Goal: Task Accomplishment & Management: Use online tool/utility

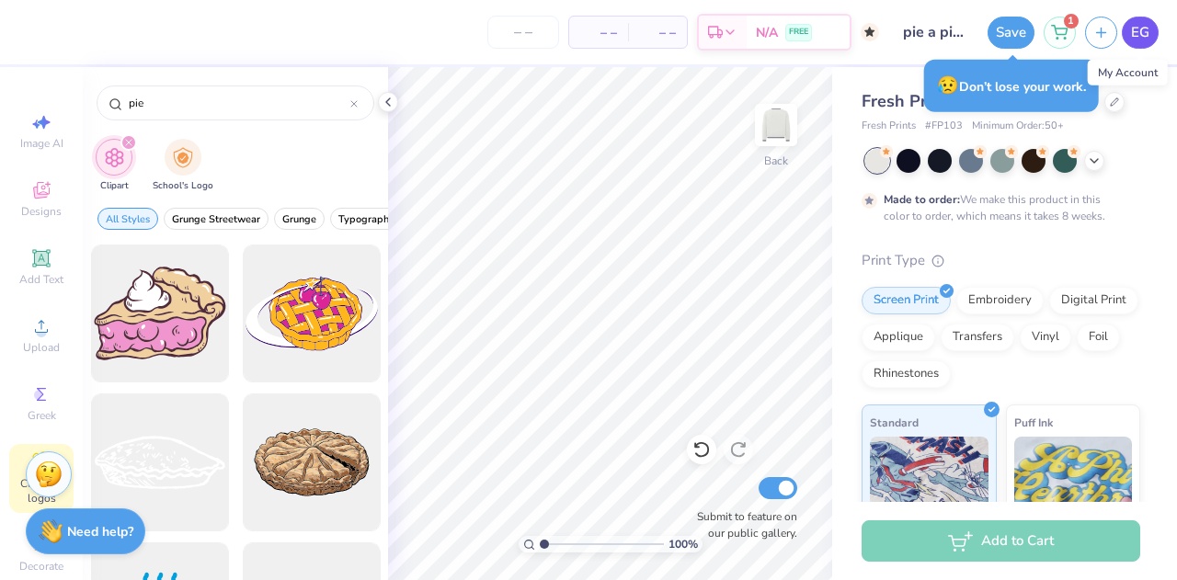
click at [1137, 39] on span "EG" at bounding box center [1140, 32] width 18 height 21
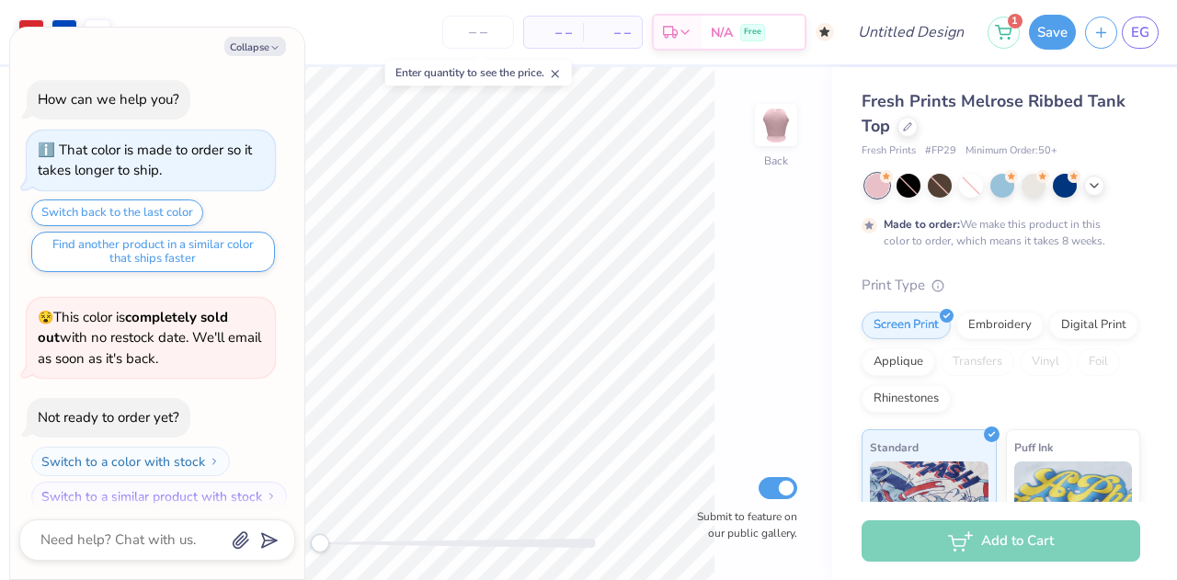
scroll to position [13, 0]
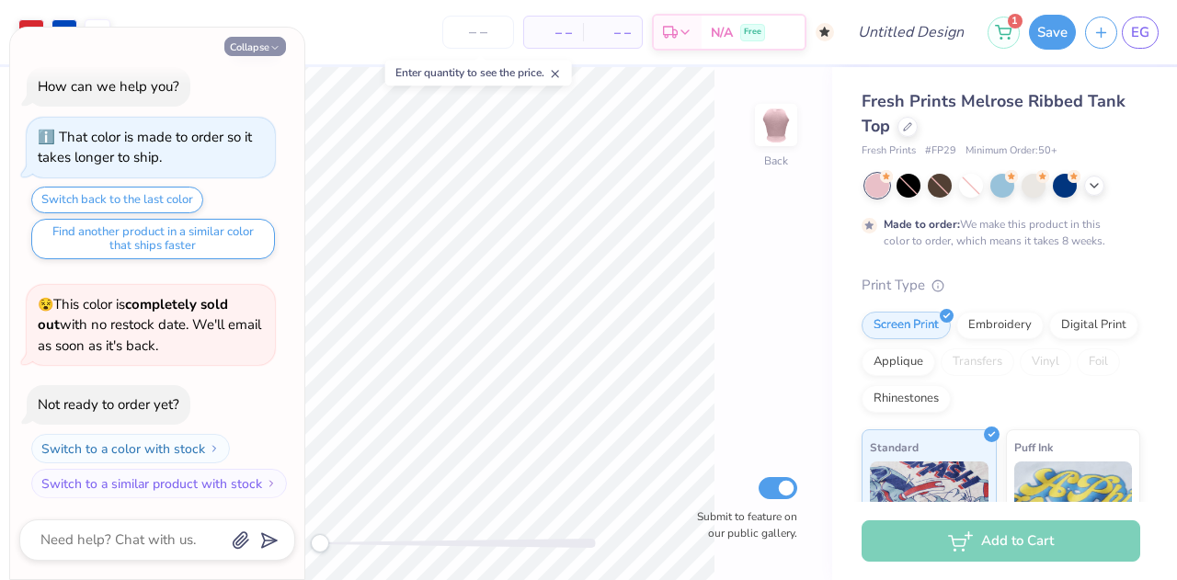
click at [272, 46] on icon "button" at bounding box center [274, 47] width 11 height 11
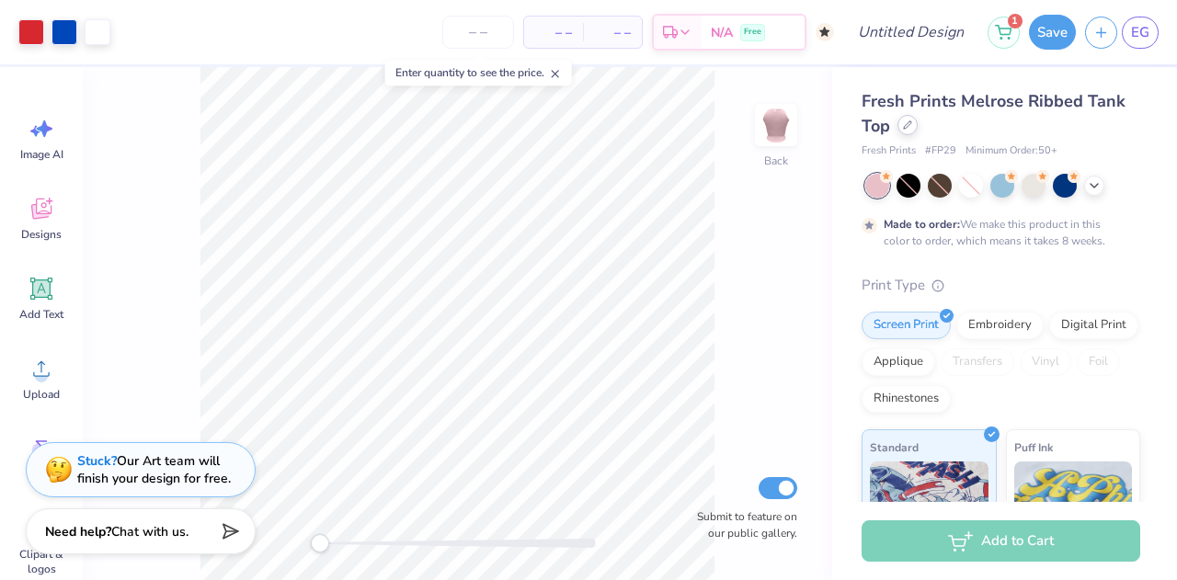
click at [900, 126] on div at bounding box center [908, 125] width 20 height 20
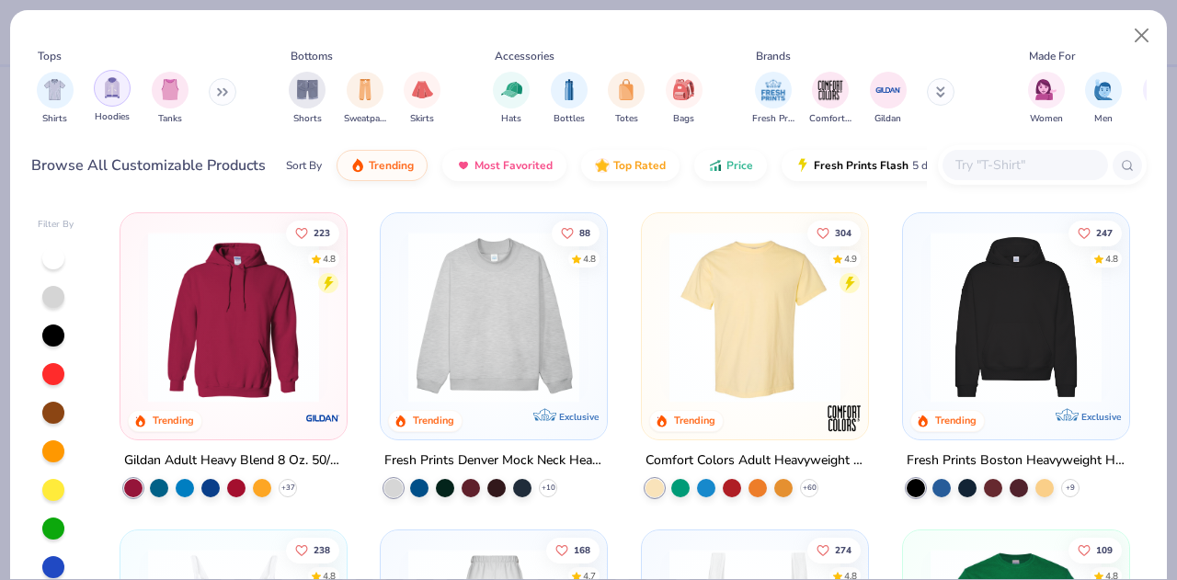
click at [121, 94] on img "filter for Hoodies" at bounding box center [112, 87] width 20 height 21
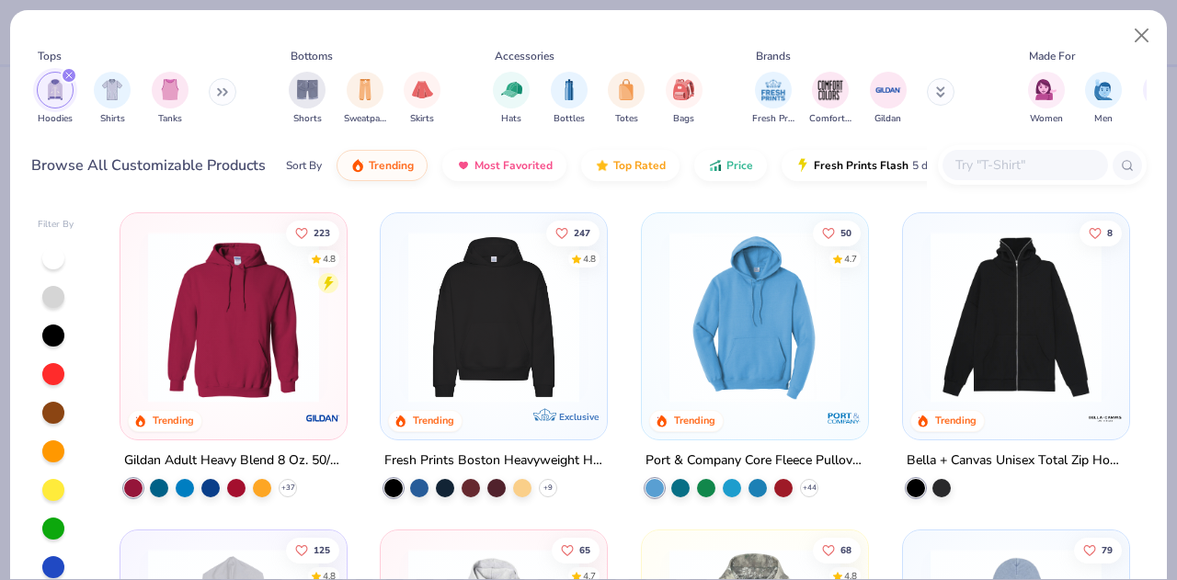
click at [465, 313] on img at bounding box center [493, 317] width 189 height 171
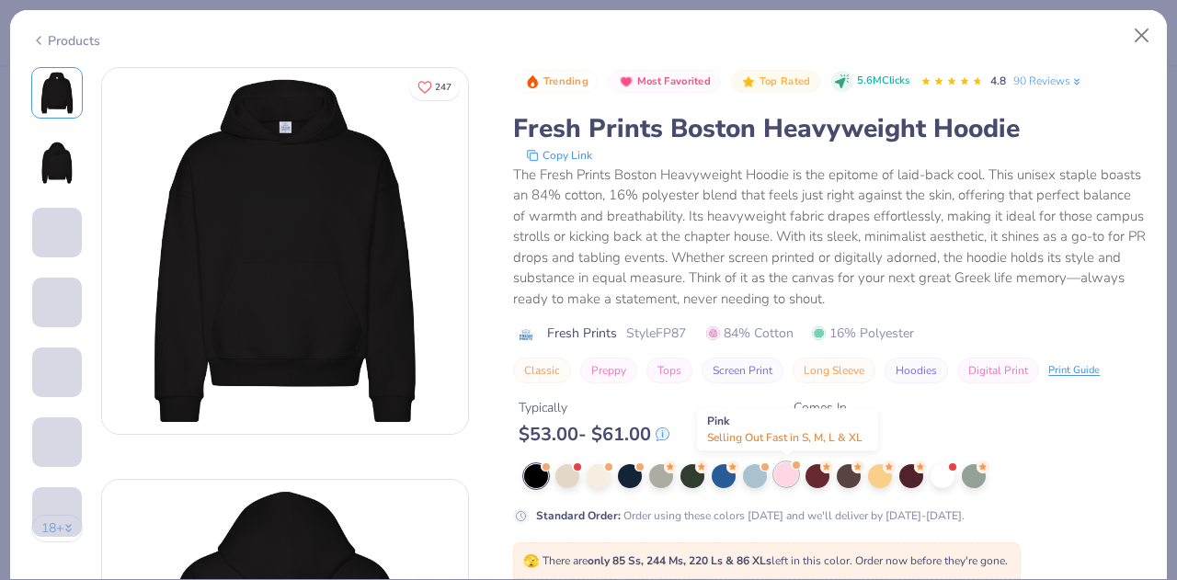
click at [785, 471] on div at bounding box center [786, 475] width 24 height 24
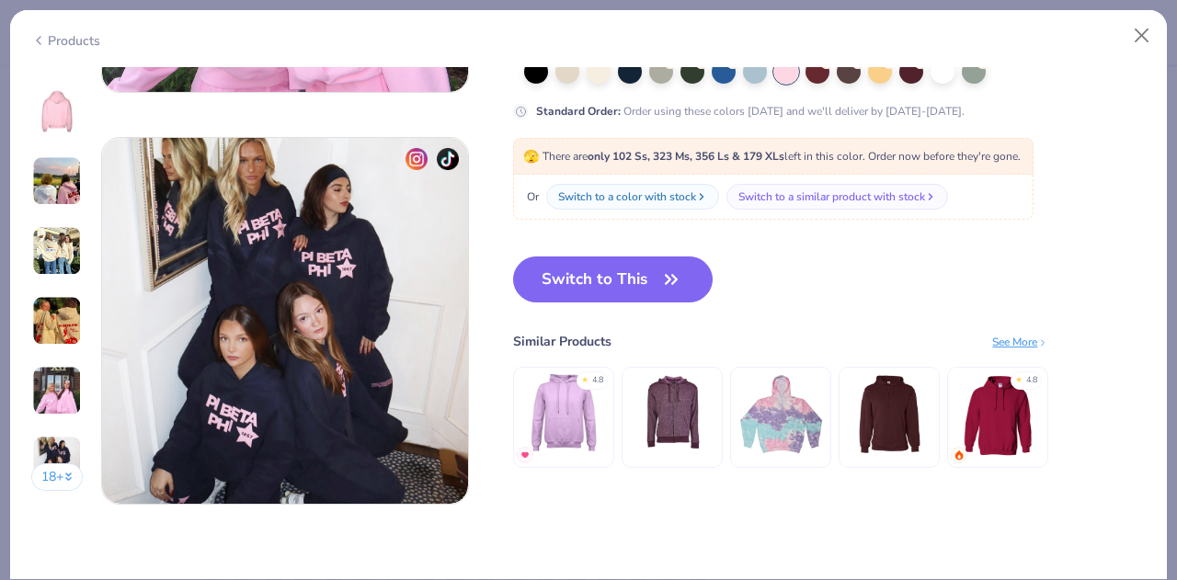
scroll to position [2402, 0]
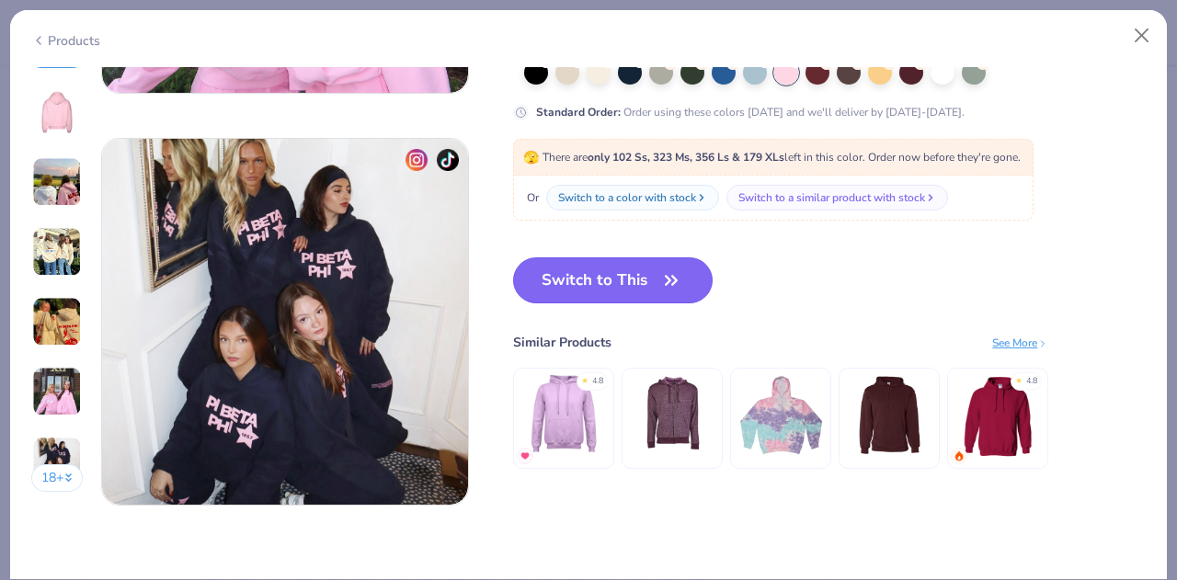
click at [606, 277] on button "Switch to This" at bounding box center [613, 281] width 200 height 46
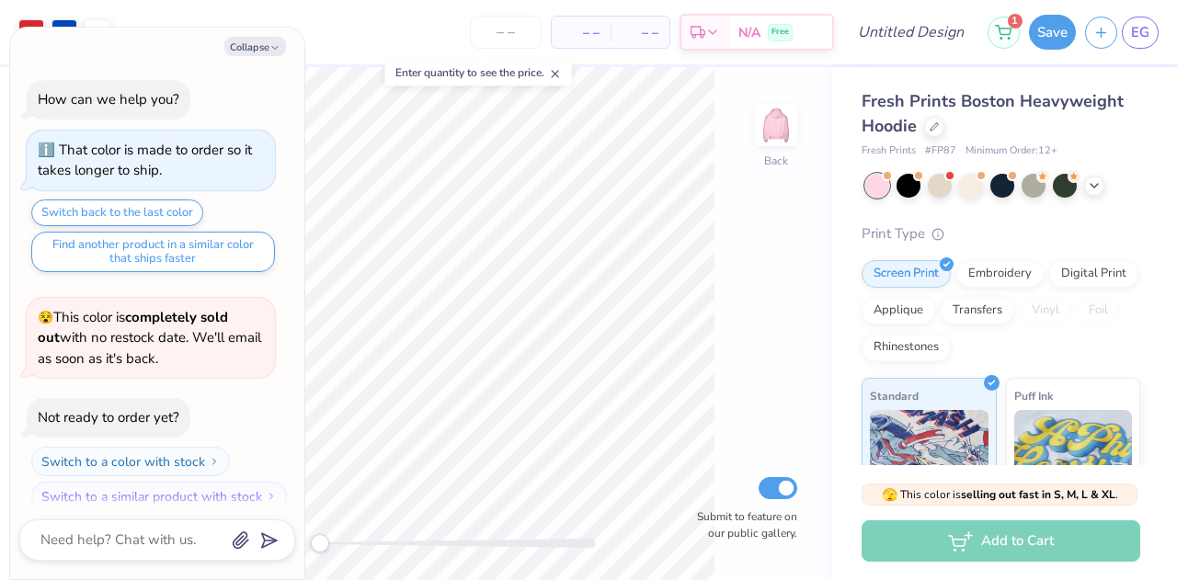
scroll to position [105, 0]
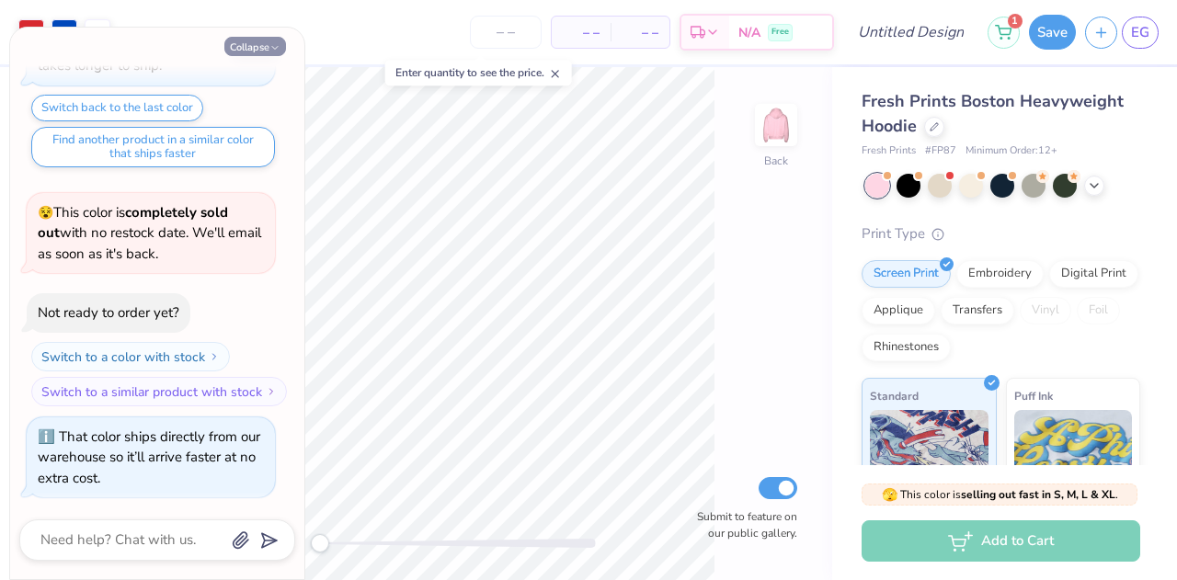
click at [265, 48] on button "Collapse" at bounding box center [255, 46] width 62 height 19
type textarea "x"
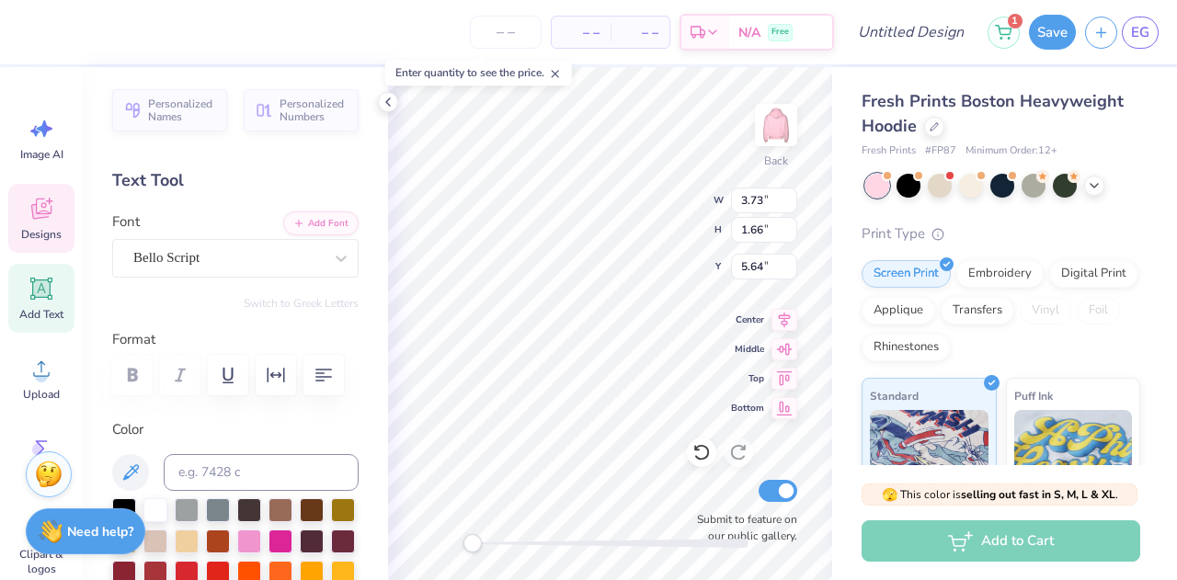
scroll to position [15, 2]
click at [387, 107] on icon at bounding box center [388, 102] width 15 height 15
click at [385, 104] on icon at bounding box center [388, 102] width 15 height 15
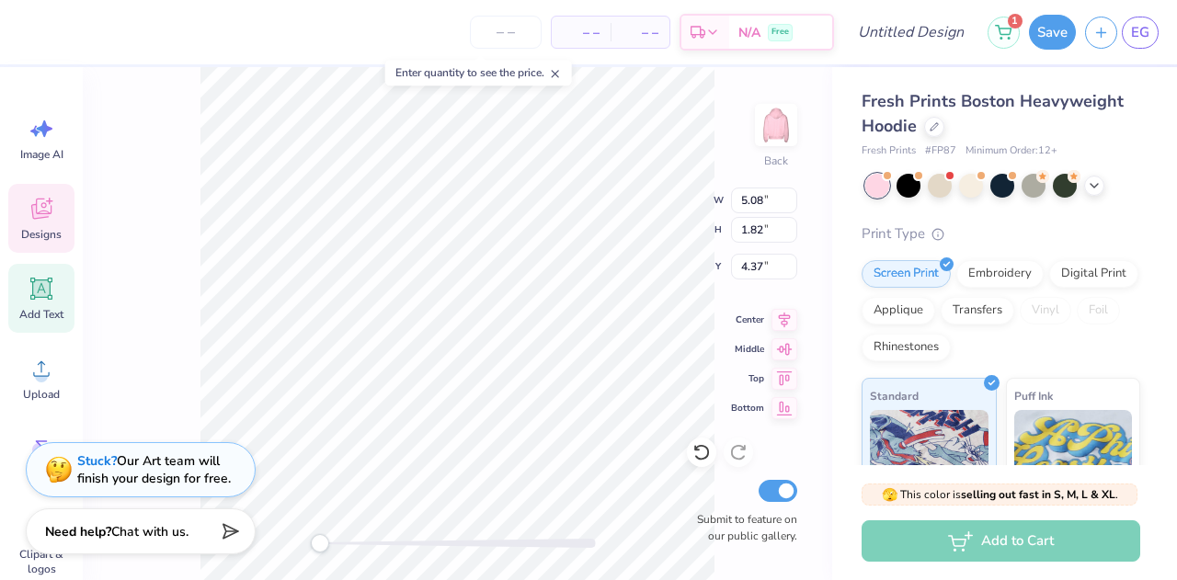
scroll to position [15, 4]
type textarea "I"
type textarea "Pi"
type input "3.73"
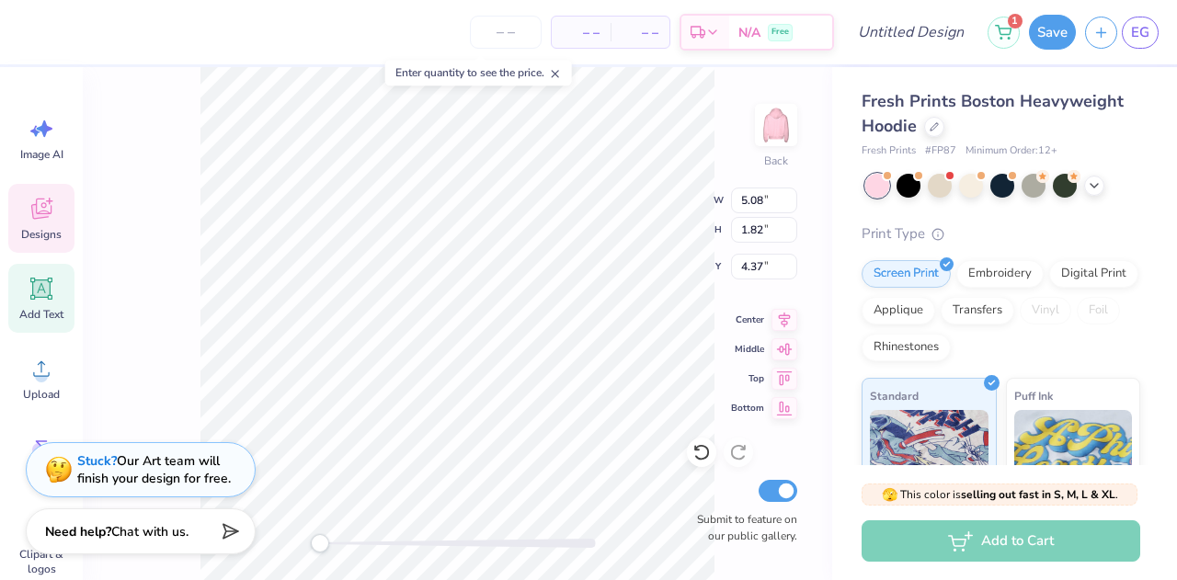
type input "1.66"
type input "5.64"
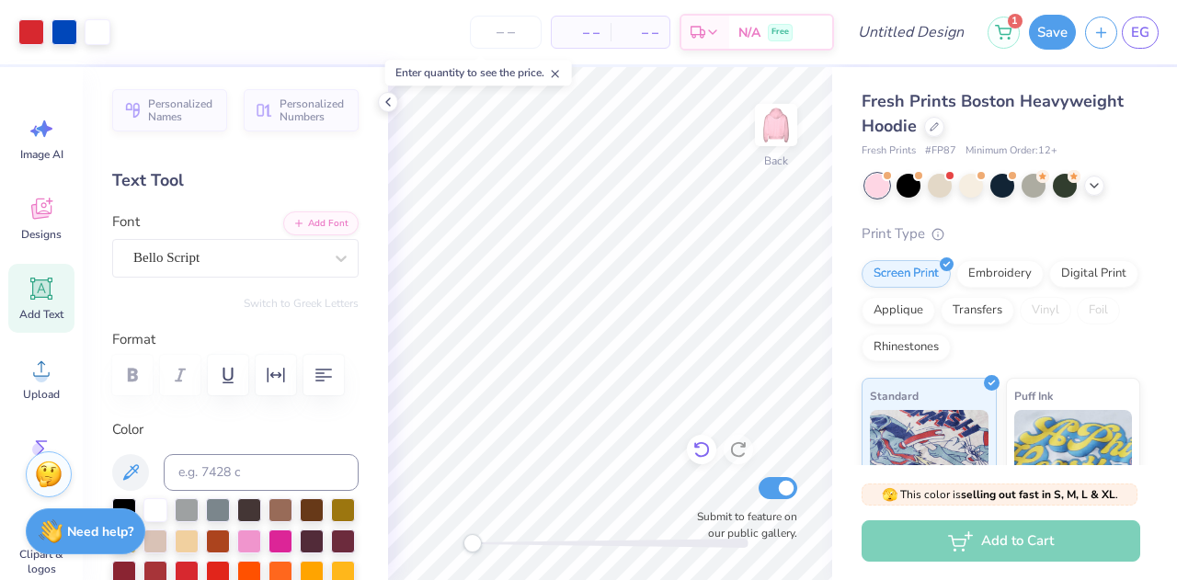
click at [696, 455] on icon at bounding box center [702, 450] width 16 height 17
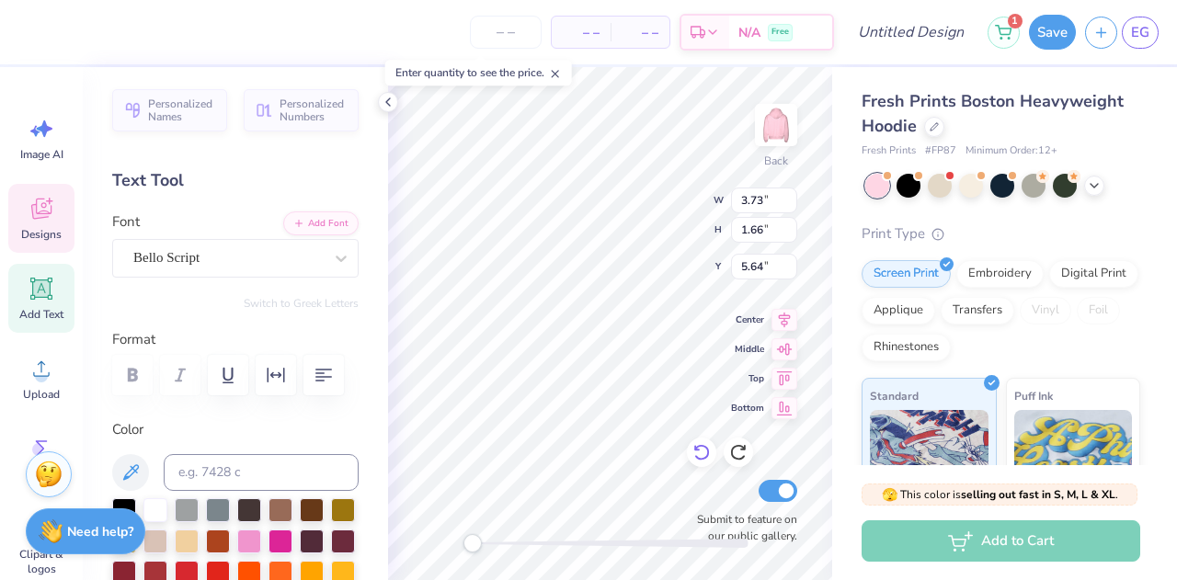
type textarea "Beta"
type input "2.84"
type input "1.80"
type input "7.30"
type textarea "Phi"
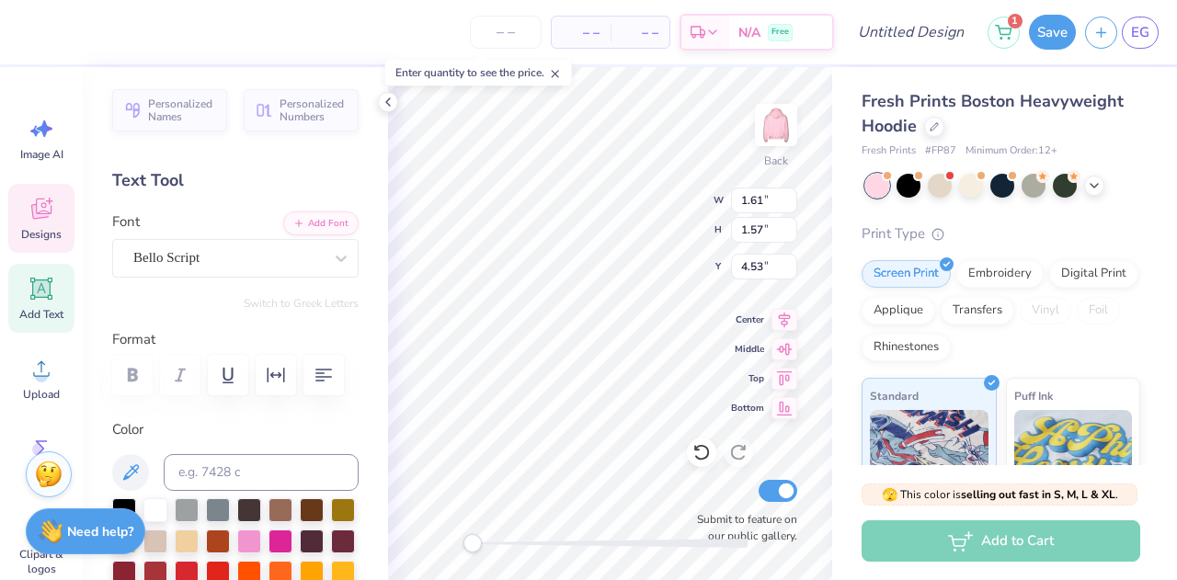
type input "2.38"
type input "1.71"
type input "7.24"
click at [679, 226] on div "Back W 0.71 0.71 " H 0.66 0.66 " Y 4.22 4.22 " Center Middle Top Bottom Submit …" at bounding box center [610, 323] width 444 height 513
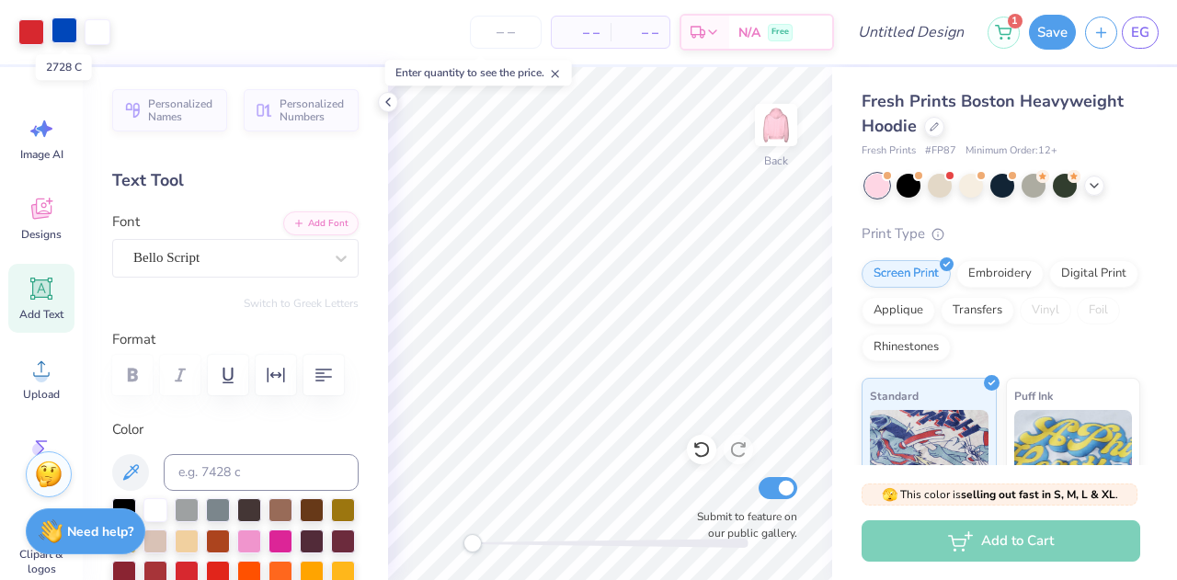
click at [66, 39] on div at bounding box center [65, 30] width 26 height 26
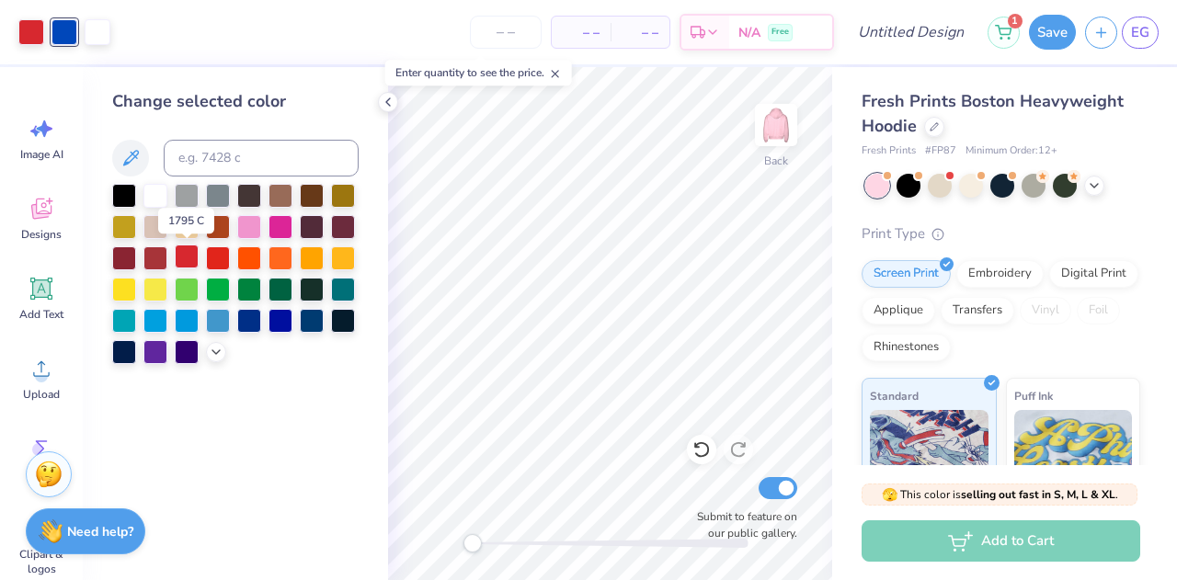
click at [189, 258] on div at bounding box center [187, 257] width 24 height 24
click at [394, 101] on icon at bounding box center [388, 102] width 15 height 15
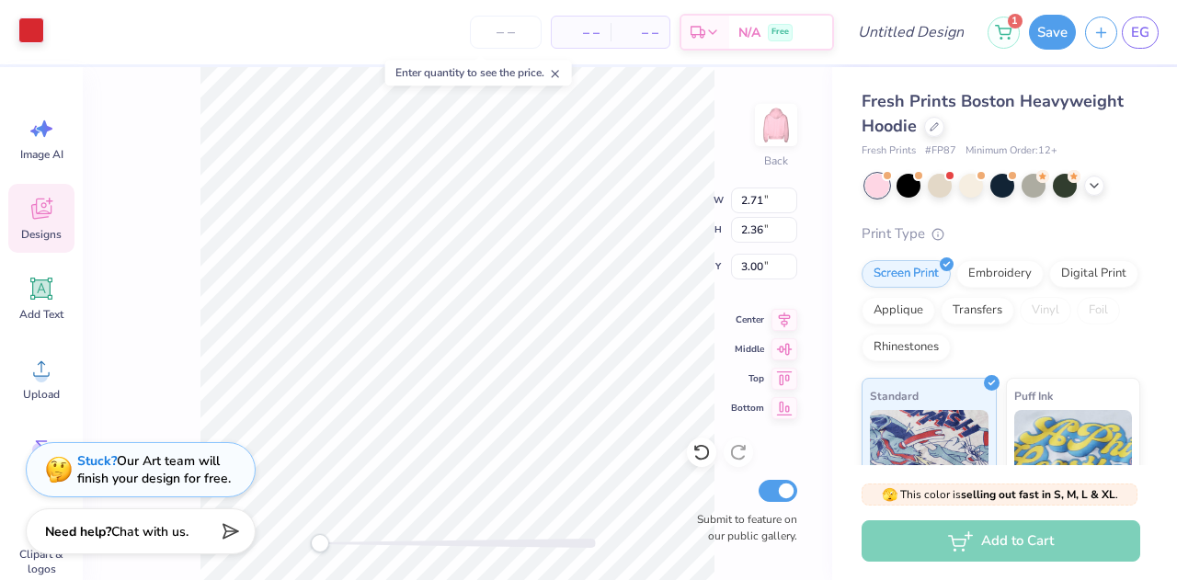
click at [29, 27] on div at bounding box center [31, 30] width 26 height 26
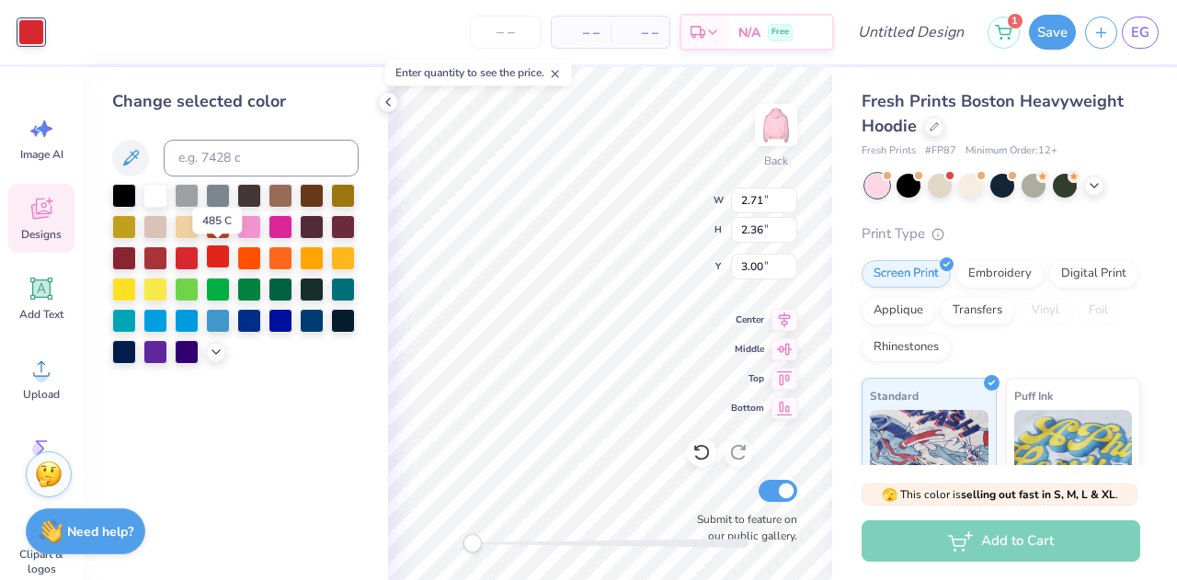
click at [230, 253] on div at bounding box center [218, 257] width 24 height 24
click at [215, 253] on div at bounding box center [218, 257] width 24 height 24
click at [386, 109] on div at bounding box center [388, 102] width 20 height 20
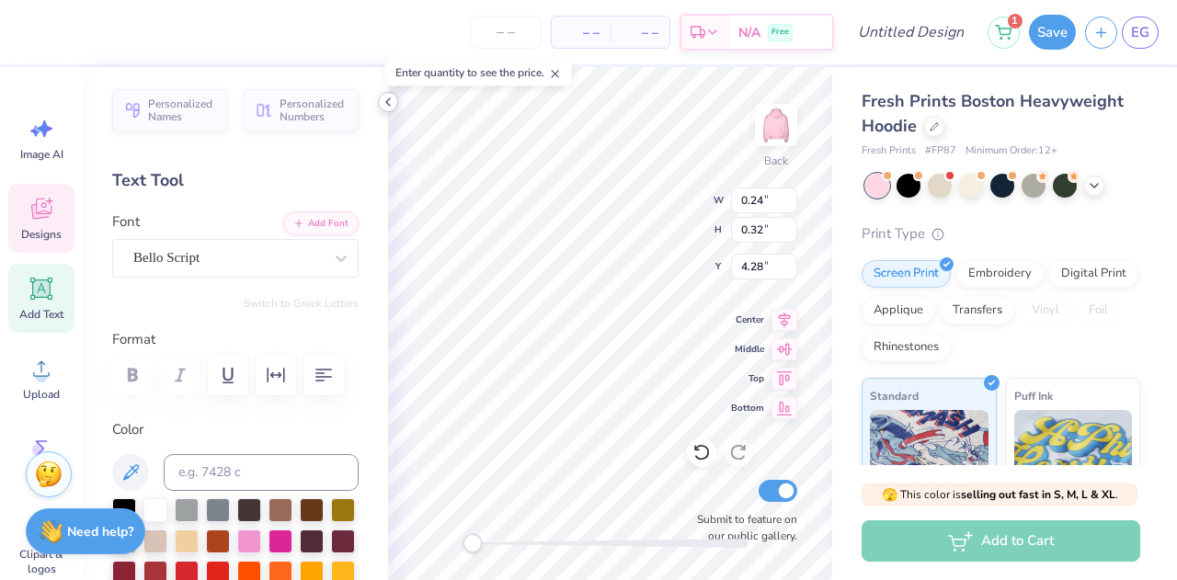
type input "2.71"
type input "2.36"
type input "3.00"
type input "2.04"
type input "0.74"
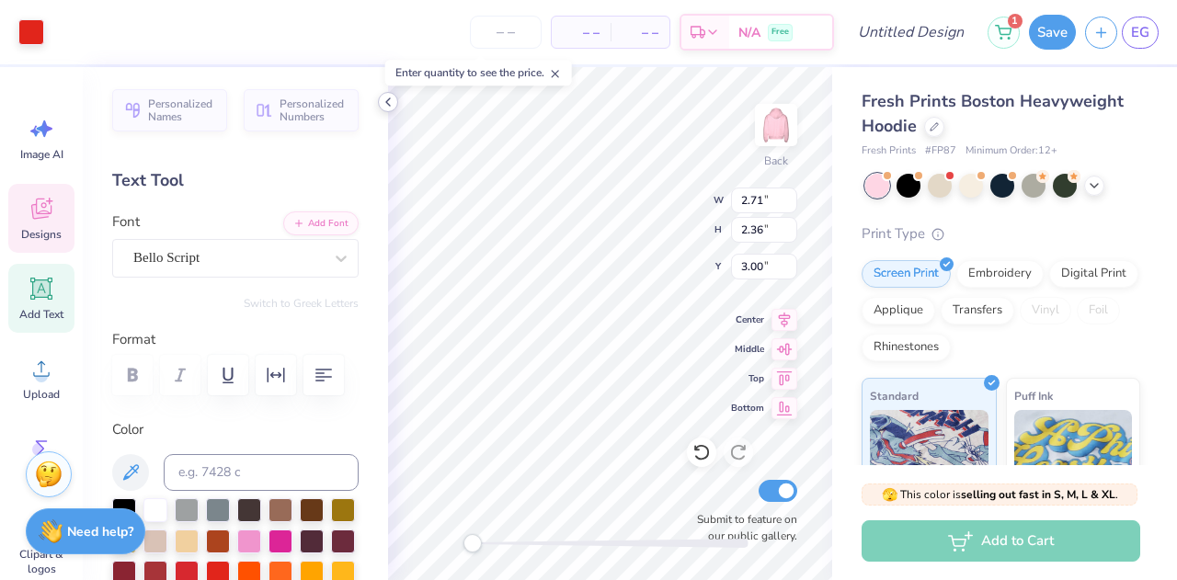
type input "3.58"
click at [24, 209] on div "Designs" at bounding box center [41, 218] width 66 height 69
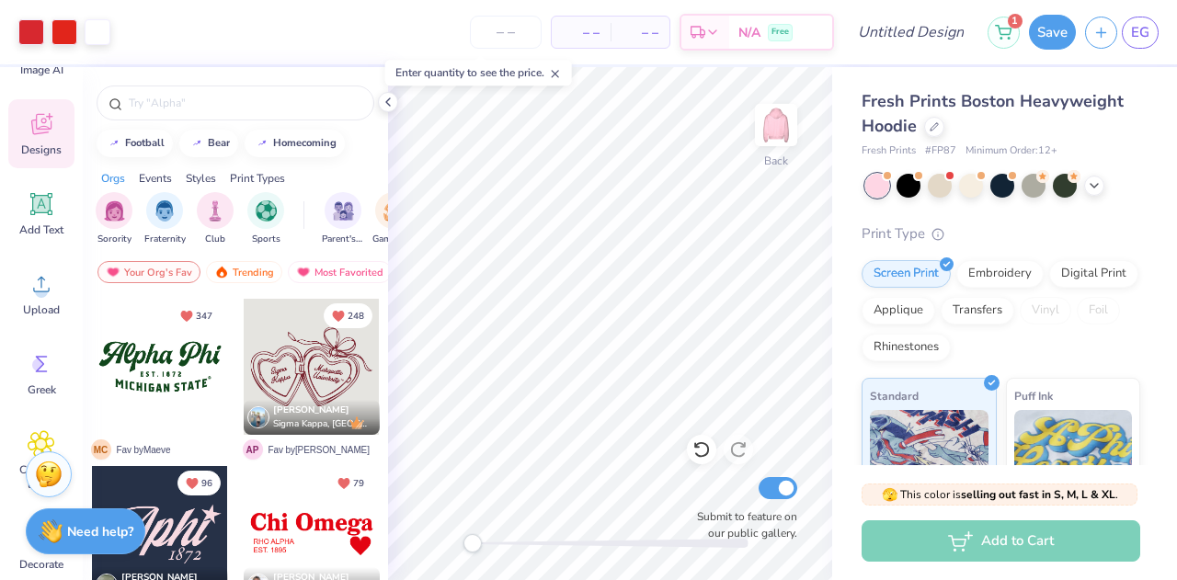
scroll to position [86, 0]
click at [221, 100] on input "text" at bounding box center [244, 103] width 235 height 18
click at [221, 100] on input "pi" at bounding box center [239, 103] width 224 height 18
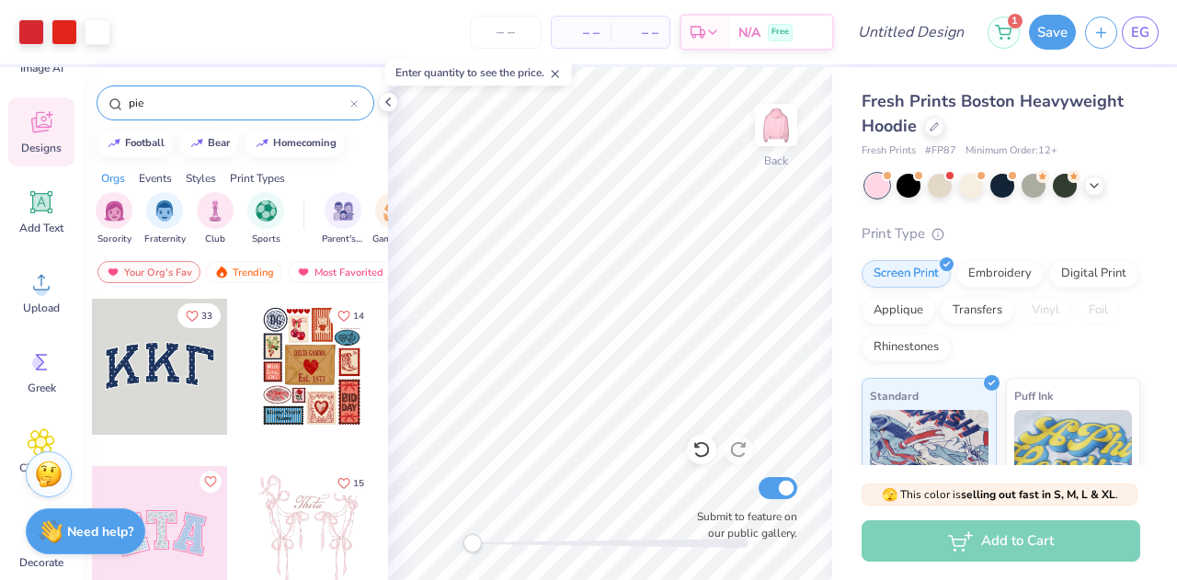
type input "pie"
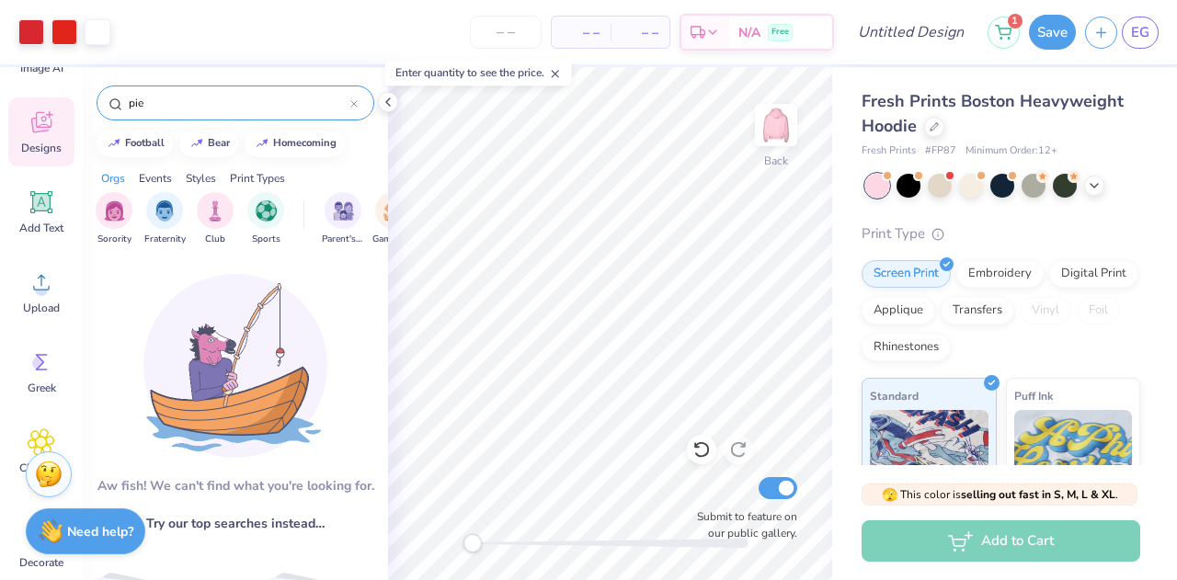
scroll to position [123, 0]
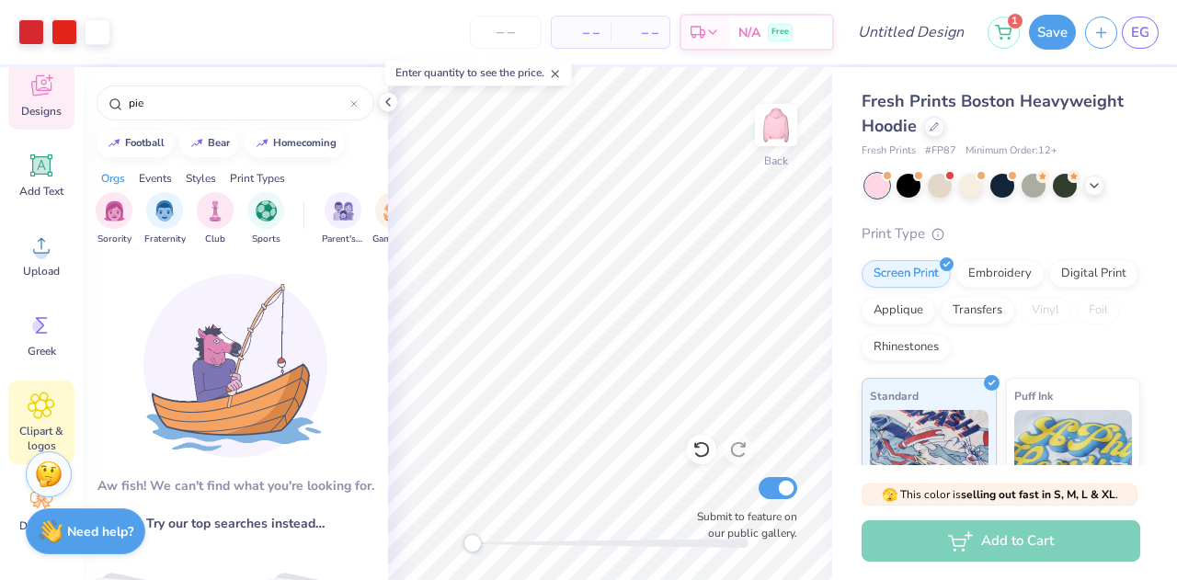
click at [42, 407] on icon at bounding box center [41, 405] width 11 height 11
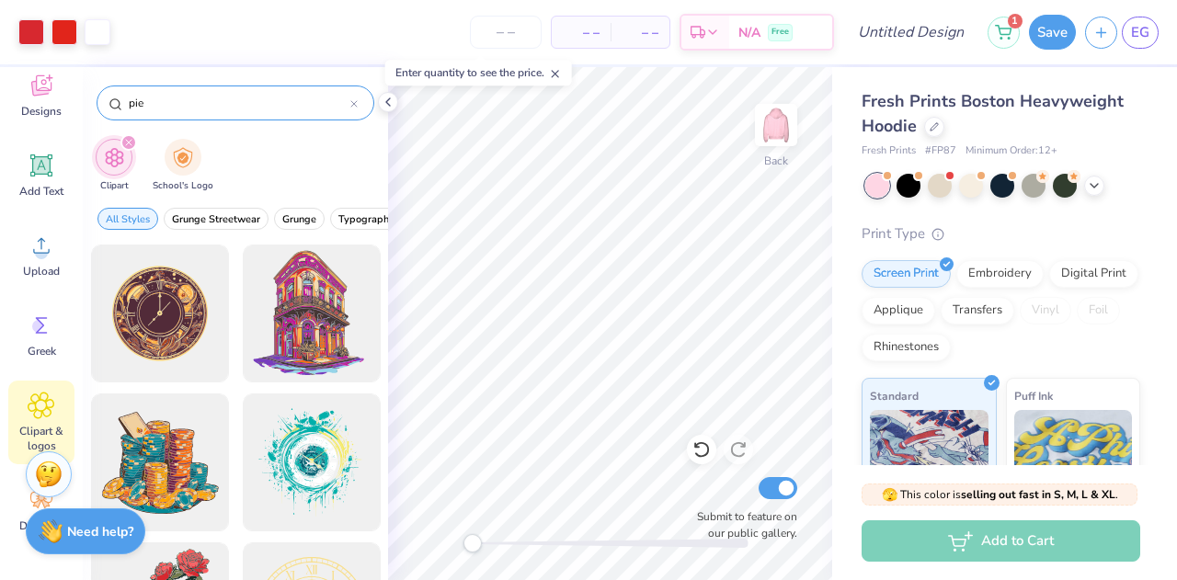
type input "pie"
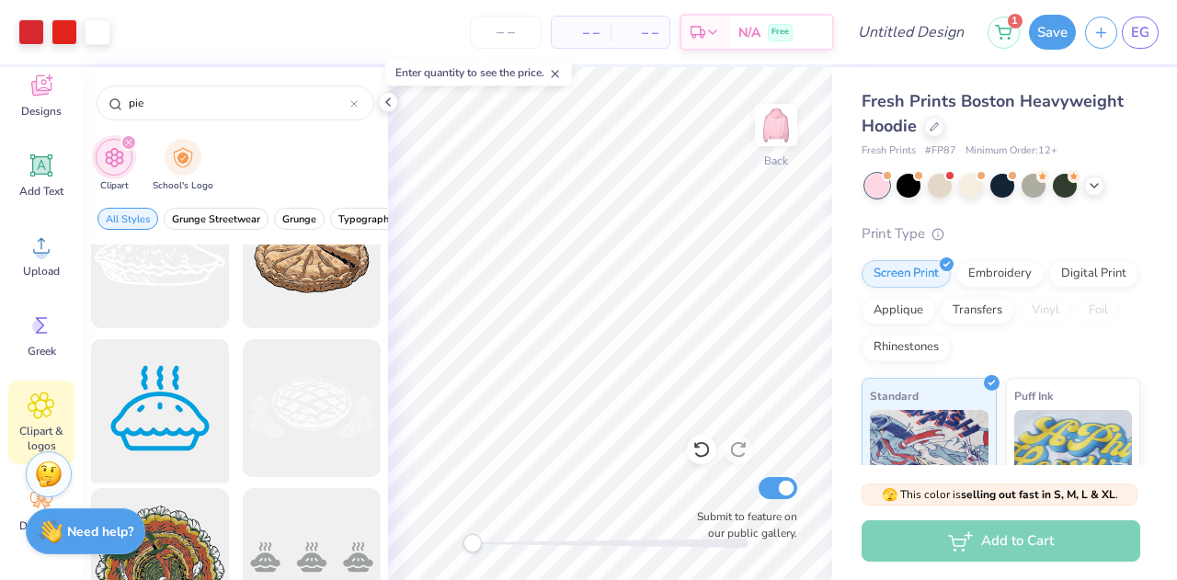
scroll to position [189, 0]
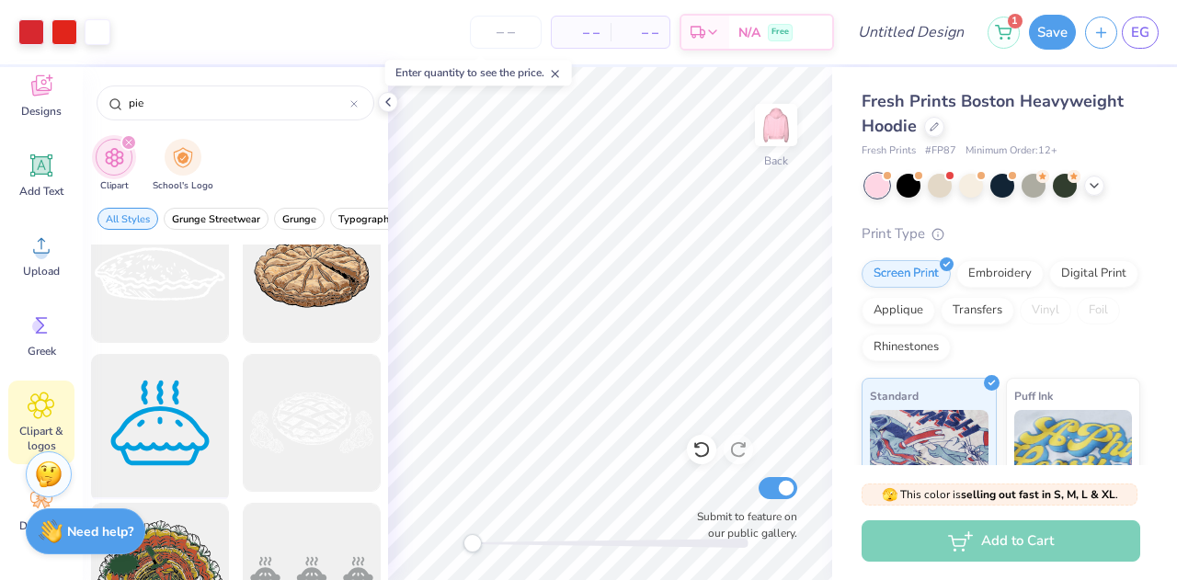
click at [215, 462] on div at bounding box center [160, 424] width 152 height 152
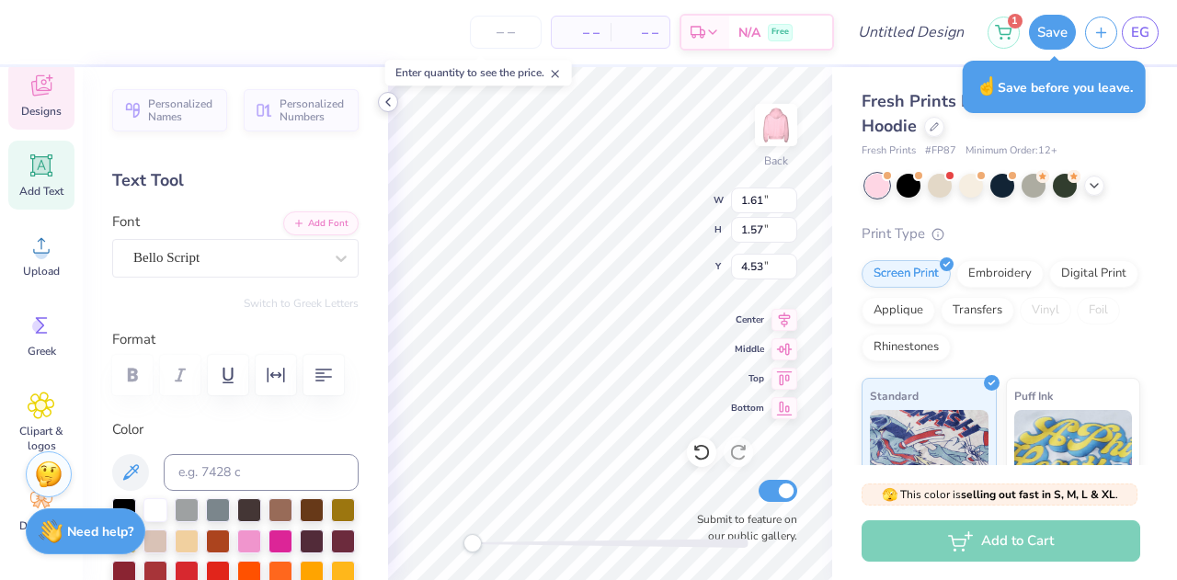
click at [390, 106] on polyline at bounding box center [388, 101] width 4 height 7
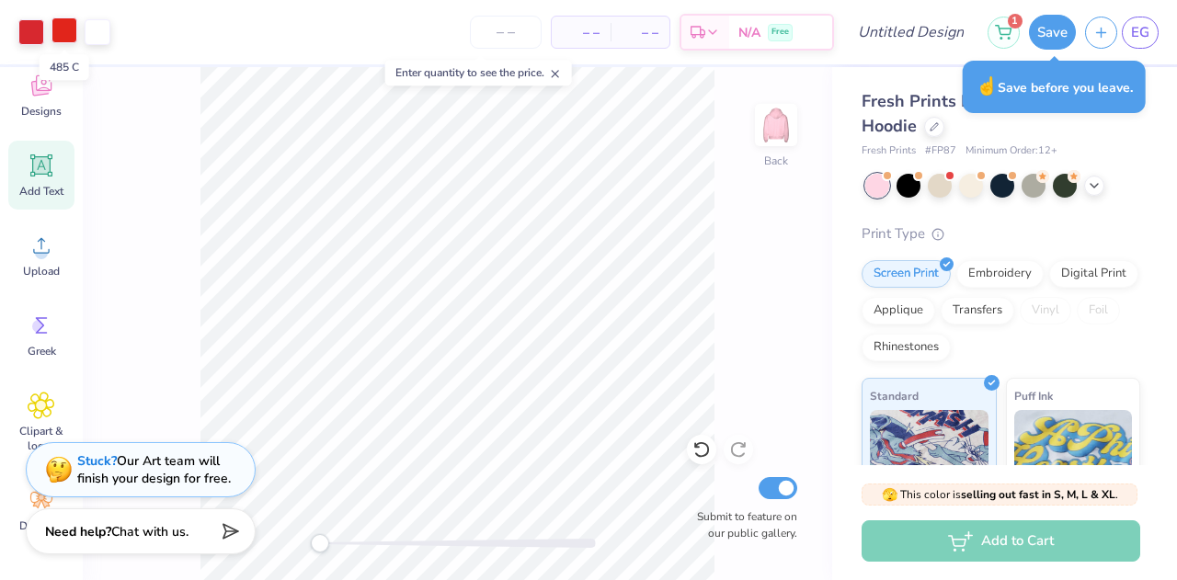
click at [62, 30] on div at bounding box center [65, 30] width 26 height 26
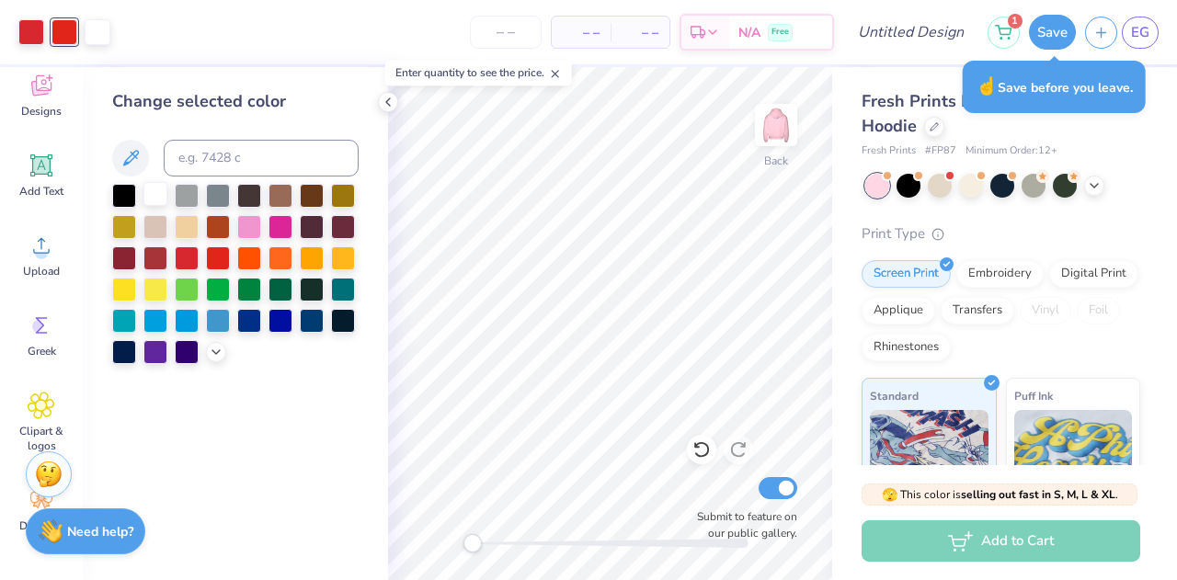
click at [153, 198] on div at bounding box center [155, 194] width 24 height 24
click at [37, 29] on div at bounding box center [31, 30] width 26 height 26
click at [155, 200] on div at bounding box center [155, 194] width 24 height 24
click at [385, 101] on icon at bounding box center [388, 102] width 15 height 15
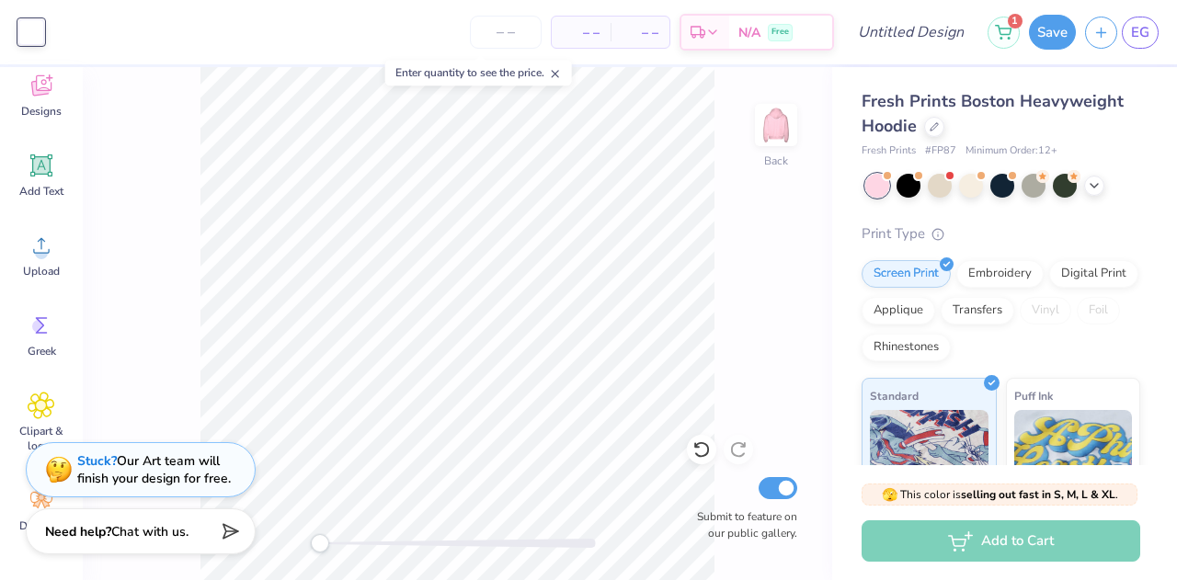
click at [57, 36] on div "– – Per Item – – Total Est. Delivery N/A Free" at bounding box center [443, 32] width 781 height 64
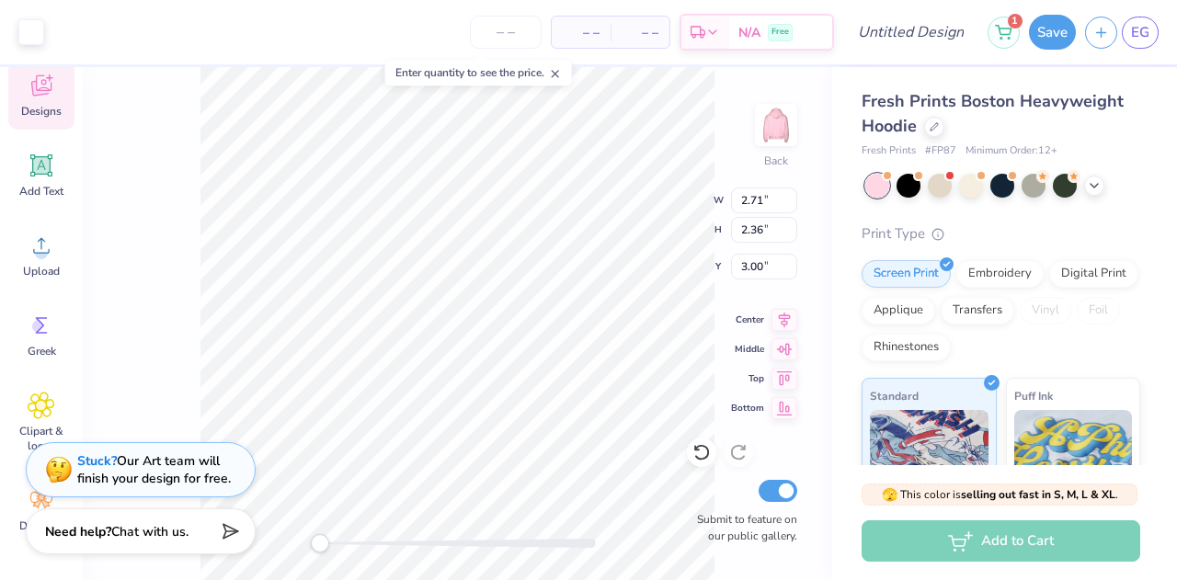
type input "7.72"
type input "7.19"
type input "3.09"
click at [29, 30] on div at bounding box center [31, 30] width 26 height 26
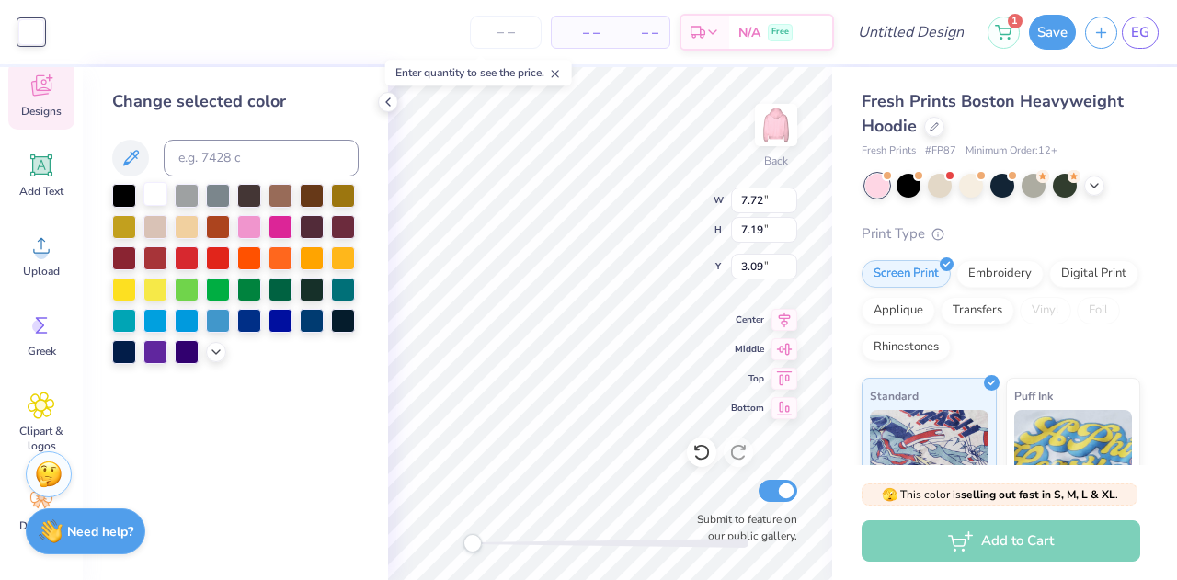
click at [159, 199] on div at bounding box center [155, 194] width 24 height 24
click at [156, 199] on div at bounding box center [155, 194] width 24 height 24
click at [390, 103] on icon at bounding box center [388, 102] width 15 height 15
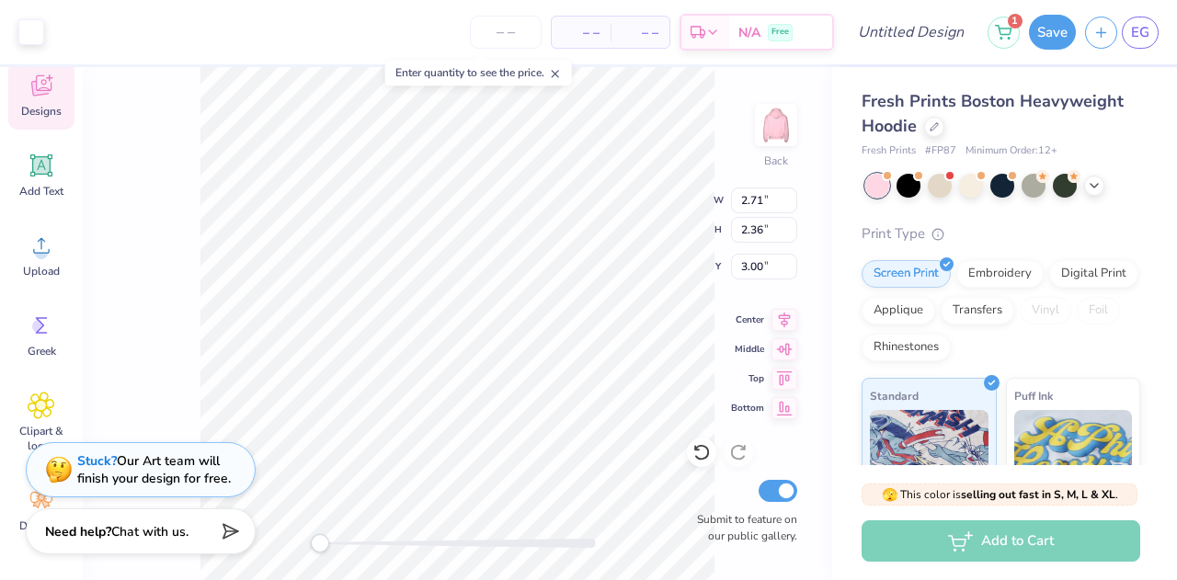
type input "0.71"
type input "0.66"
type input "4.22"
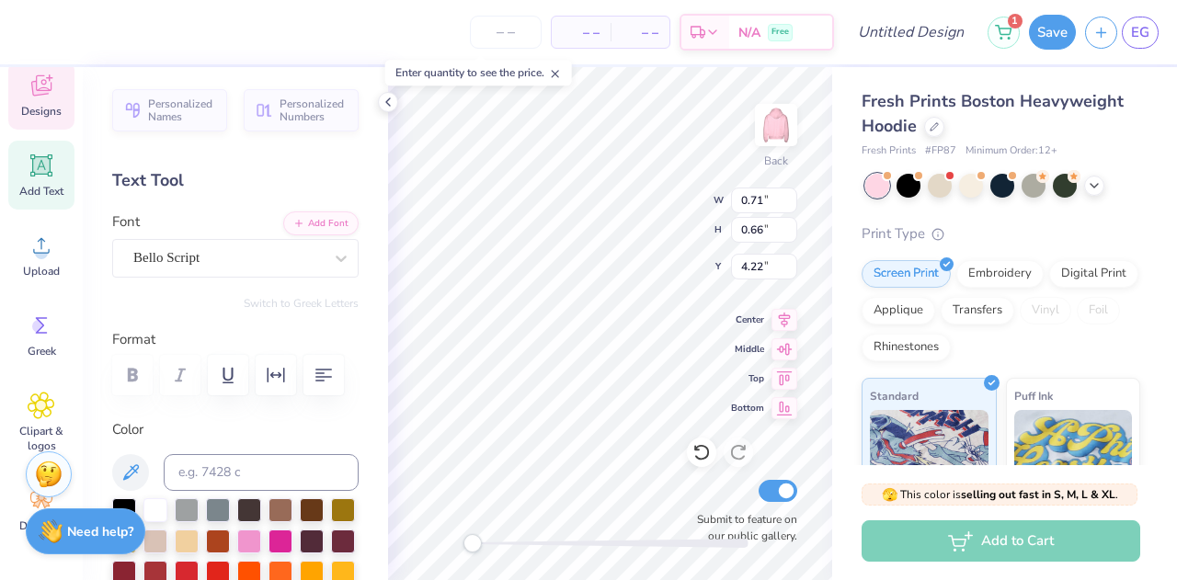
click at [39, 35] on div "– – Per Item – – Total Est. Delivery N/A Free" at bounding box center [431, 32] width 807 height 64
click at [261, 542] on div at bounding box center [249, 540] width 24 height 24
click at [261, 536] on div at bounding box center [249, 540] width 24 height 24
click at [392, 98] on icon at bounding box center [388, 102] width 15 height 15
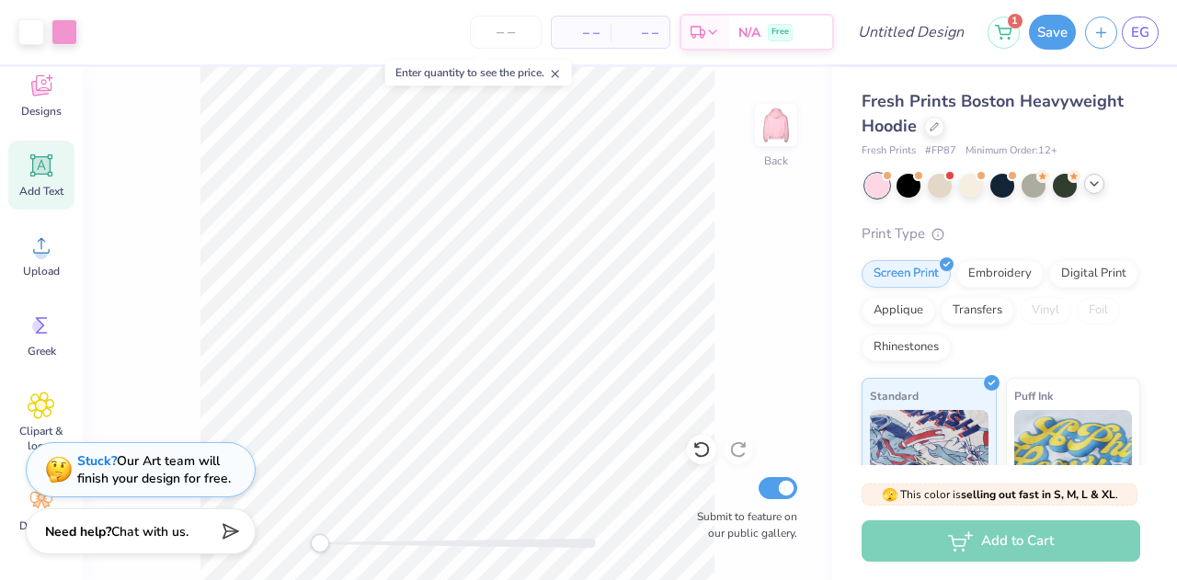
click at [1091, 189] on icon at bounding box center [1094, 184] width 15 height 15
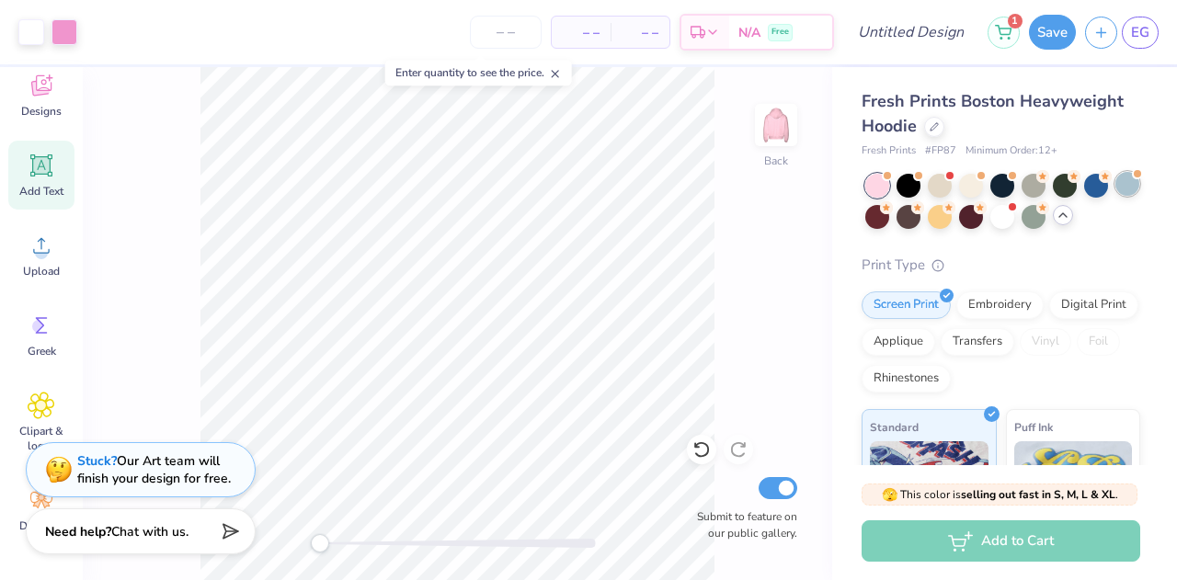
click at [1116, 196] on div at bounding box center [1128, 184] width 24 height 24
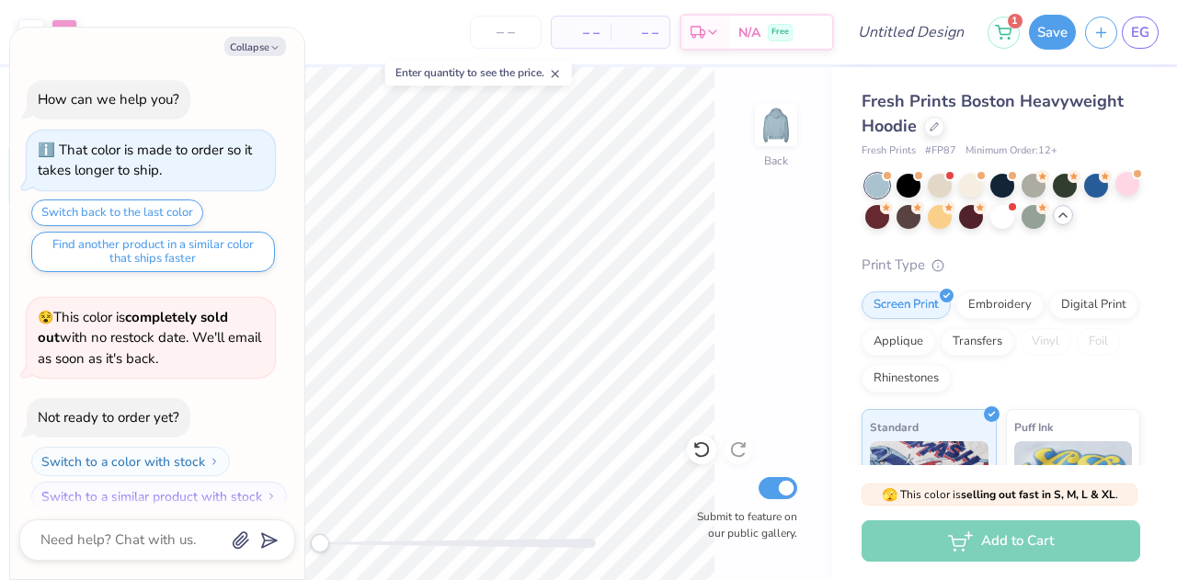
scroll to position [344, 0]
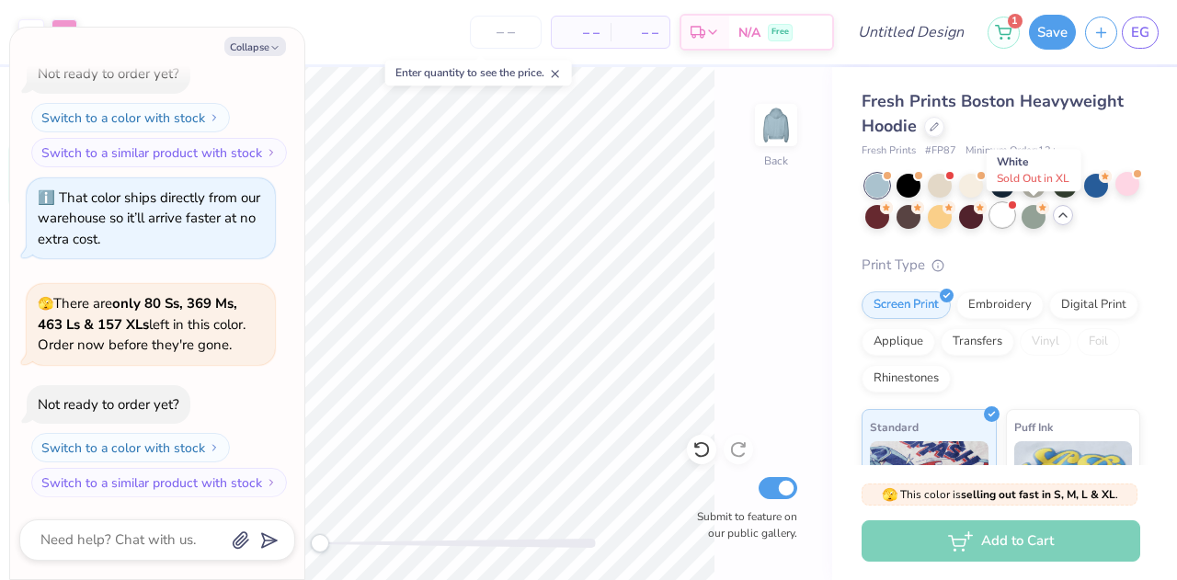
click at [1015, 209] on div at bounding box center [1003, 215] width 24 height 24
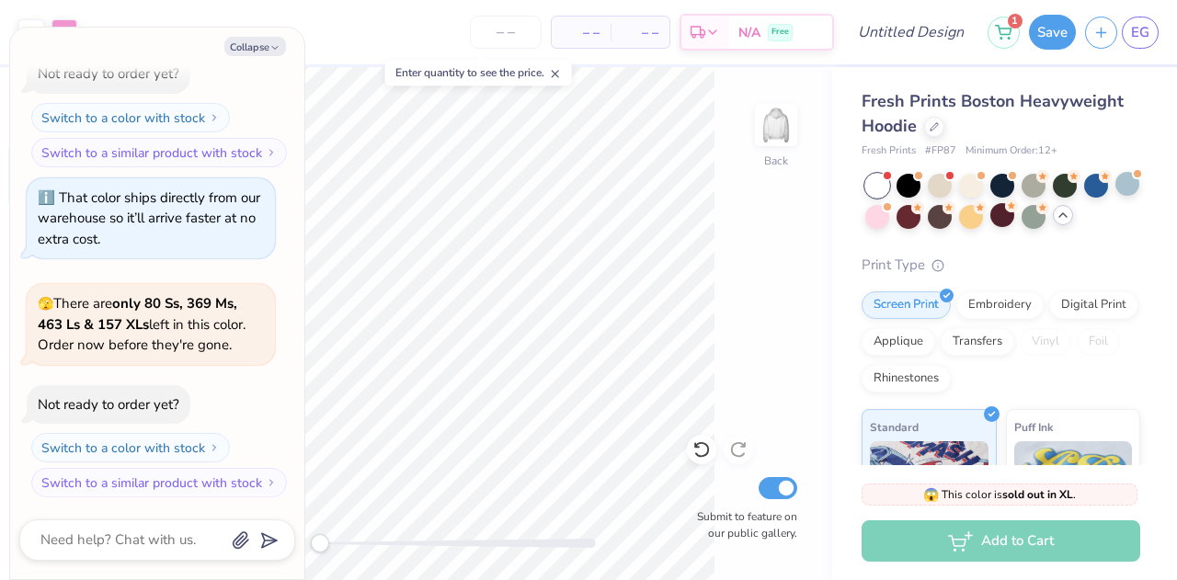
scroll to position [603, 0]
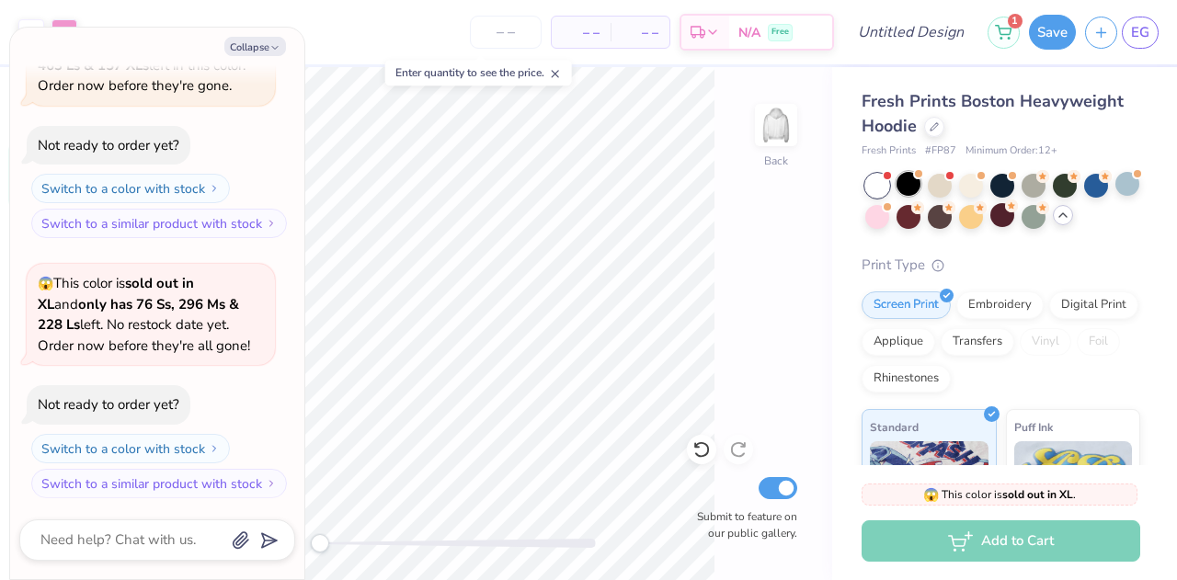
click at [912, 184] on div at bounding box center [909, 184] width 24 height 24
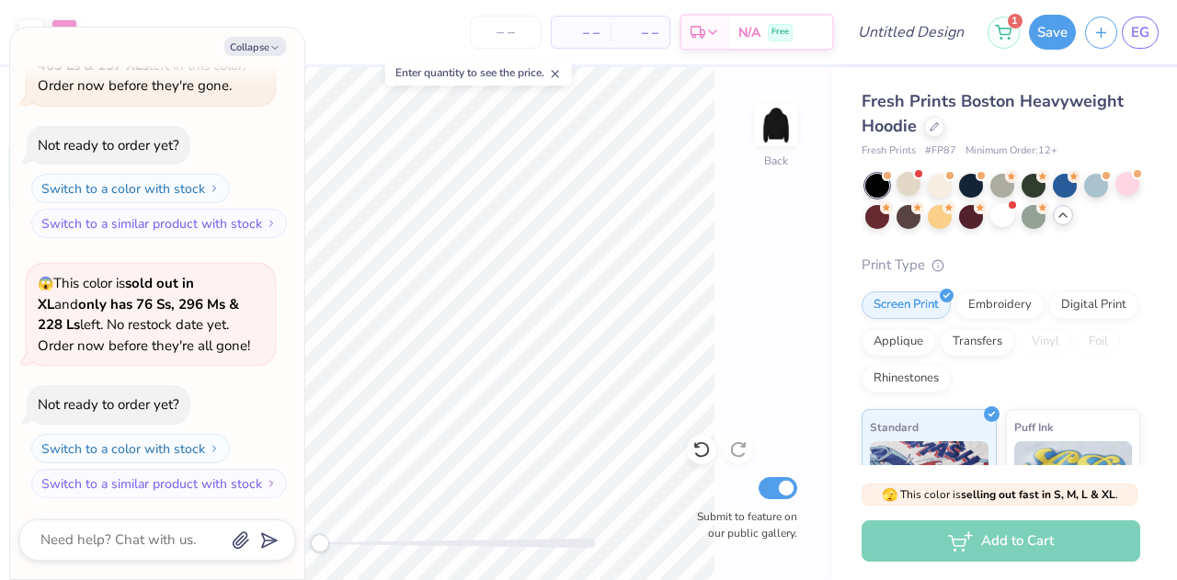
scroll to position [843, 0]
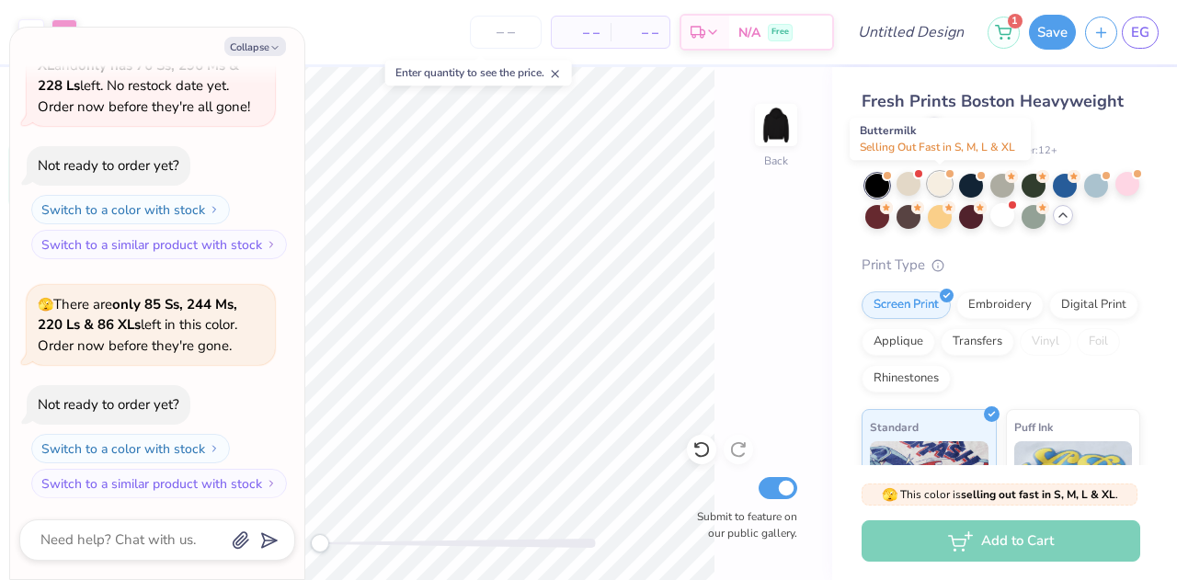
click at [946, 184] on div at bounding box center [940, 184] width 24 height 24
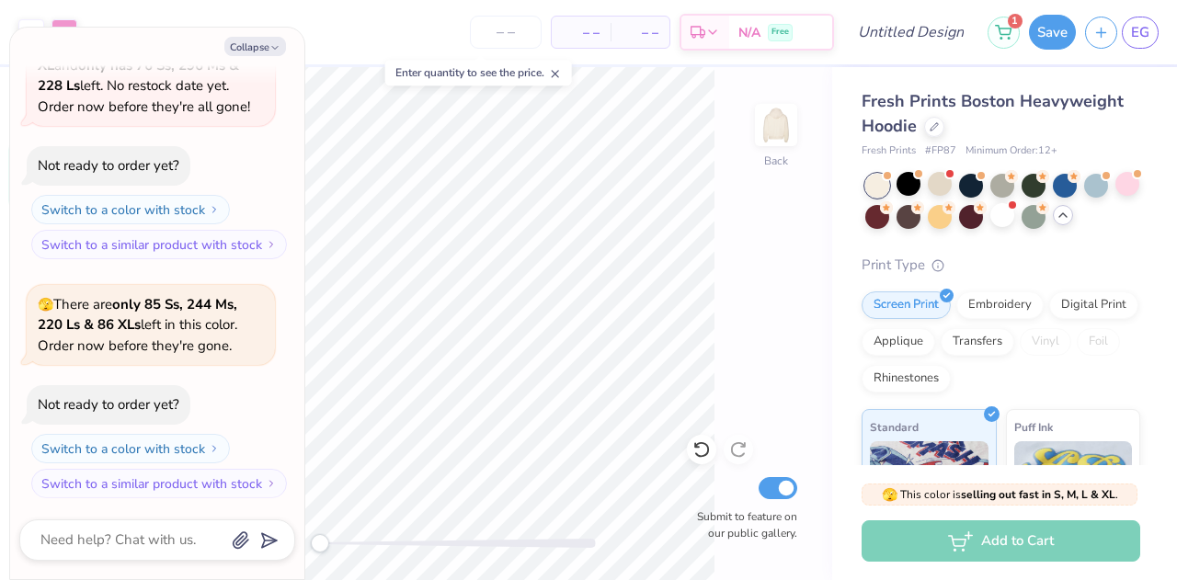
scroll to position [1082, 0]
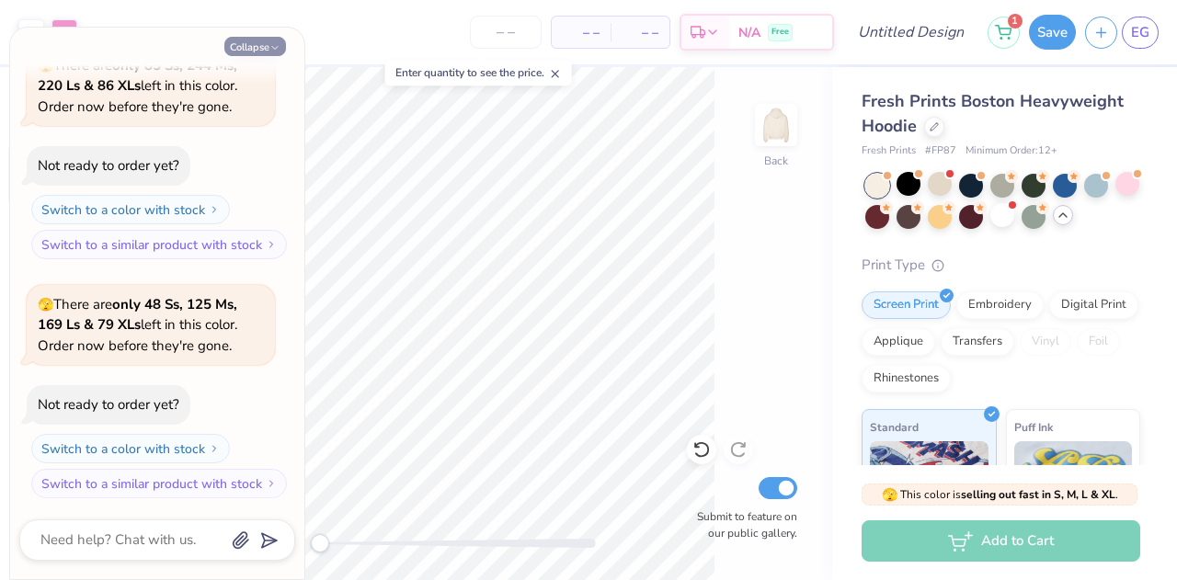
click at [284, 51] on button "Collapse" at bounding box center [255, 46] width 62 height 19
type textarea "x"
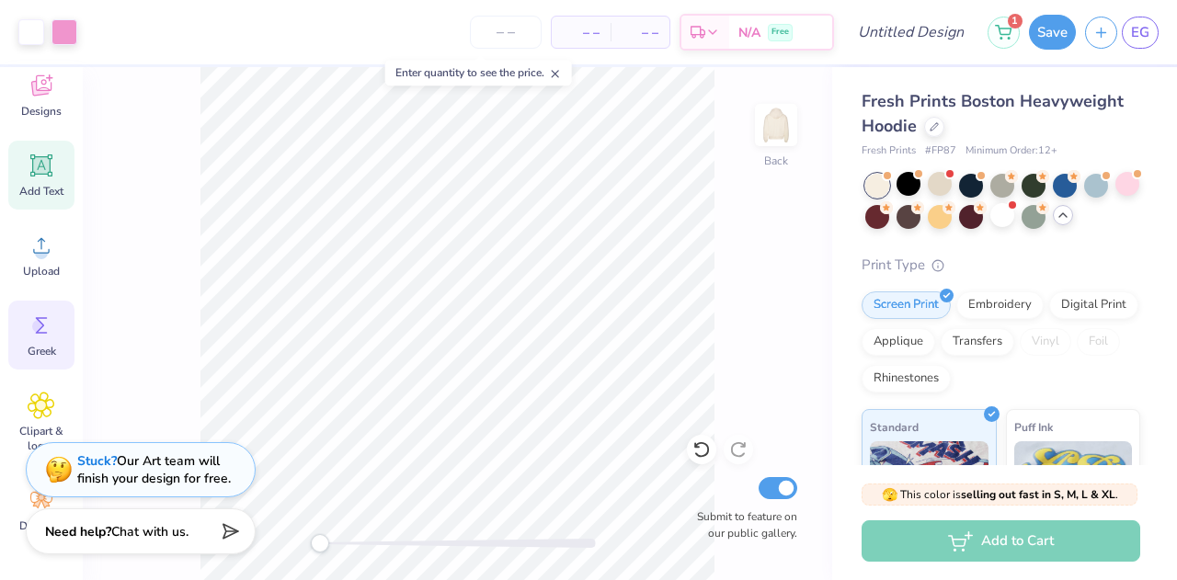
click at [9, 336] on div "Greek" at bounding box center [41, 335] width 66 height 69
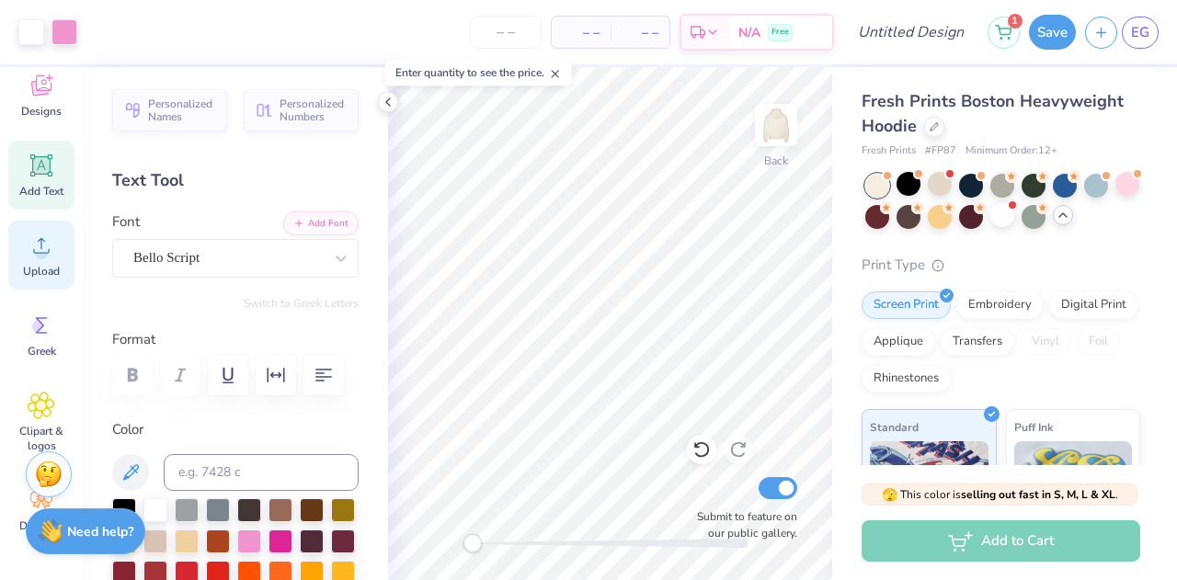
click at [18, 247] on div "Upload" at bounding box center [41, 255] width 66 height 69
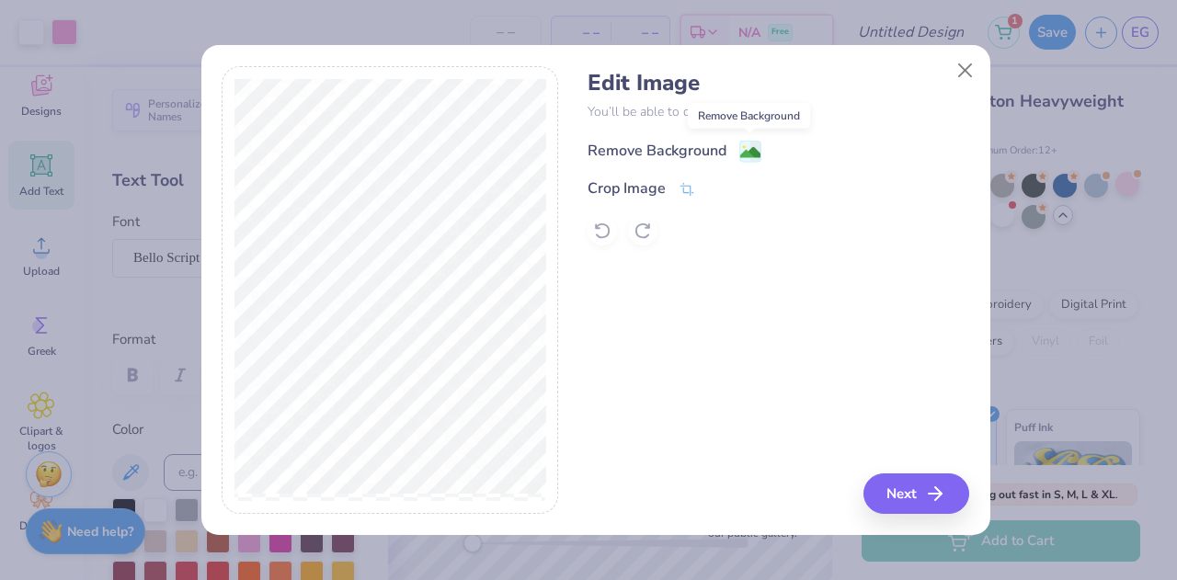
click at [754, 153] on image at bounding box center [750, 153] width 20 height 20
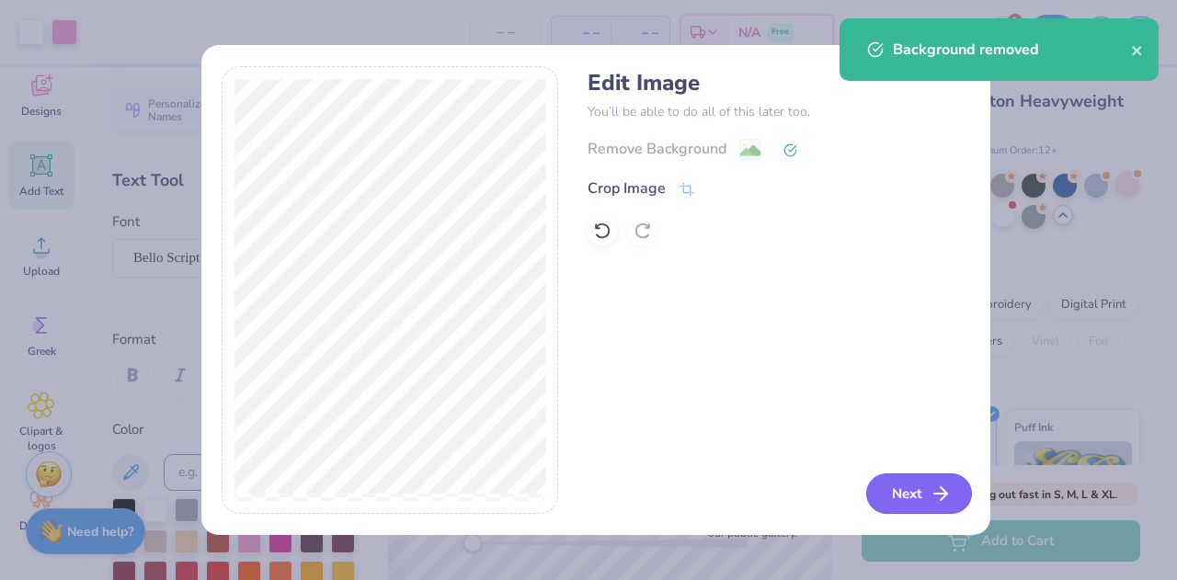
click at [901, 494] on button "Next" at bounding box center [919, 494] width 106 height 40
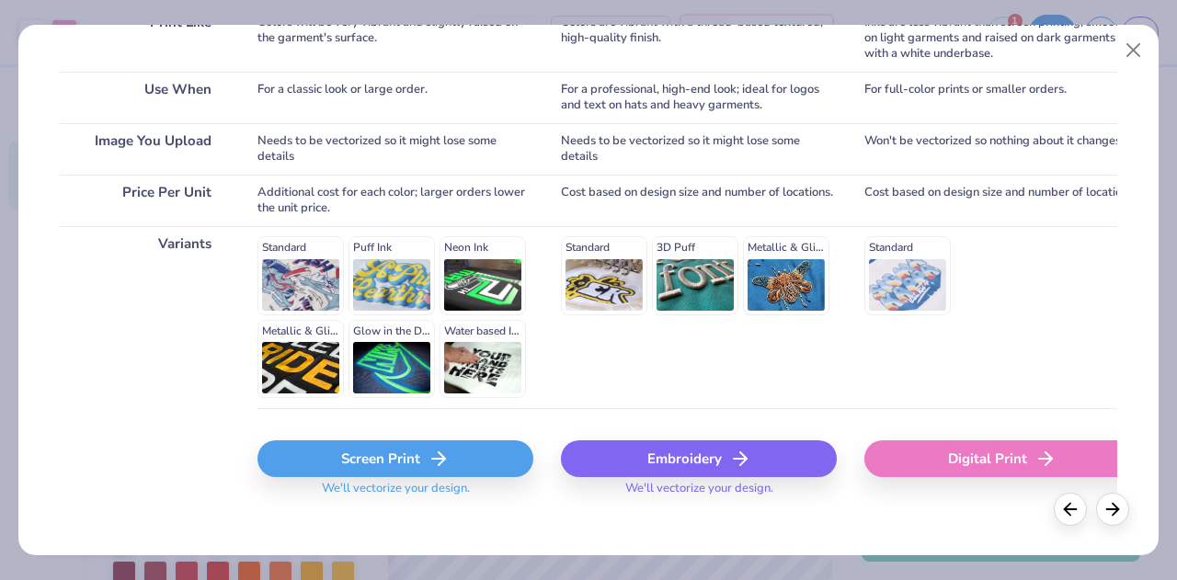
scroll to position [335, 0]
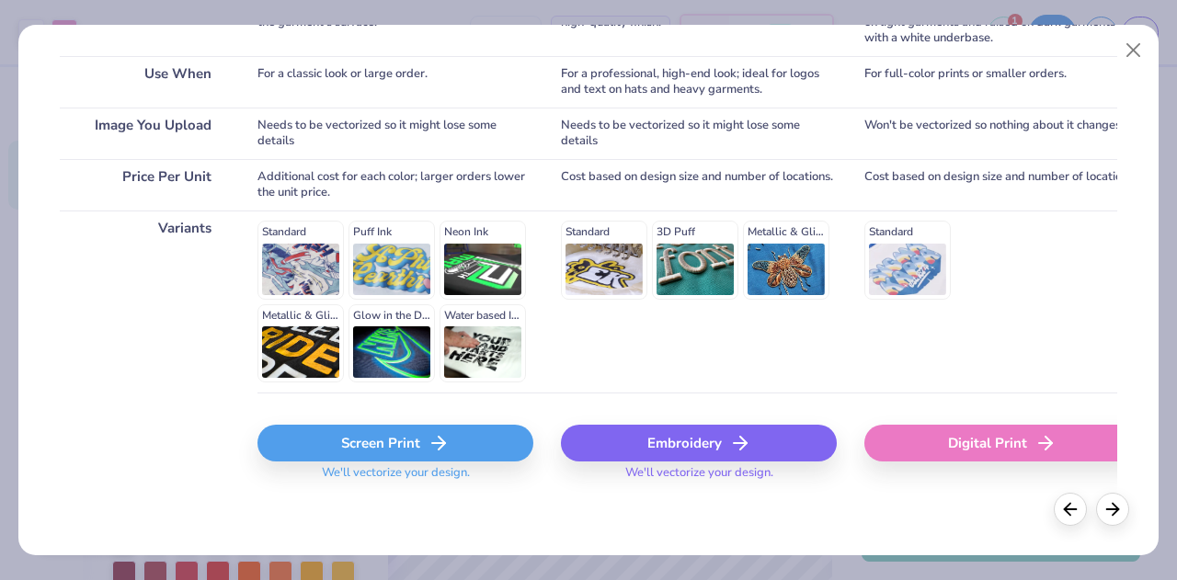
click at [368, 439] on div "Screen Print" at bounding box center [396, 443] width 276 height 37
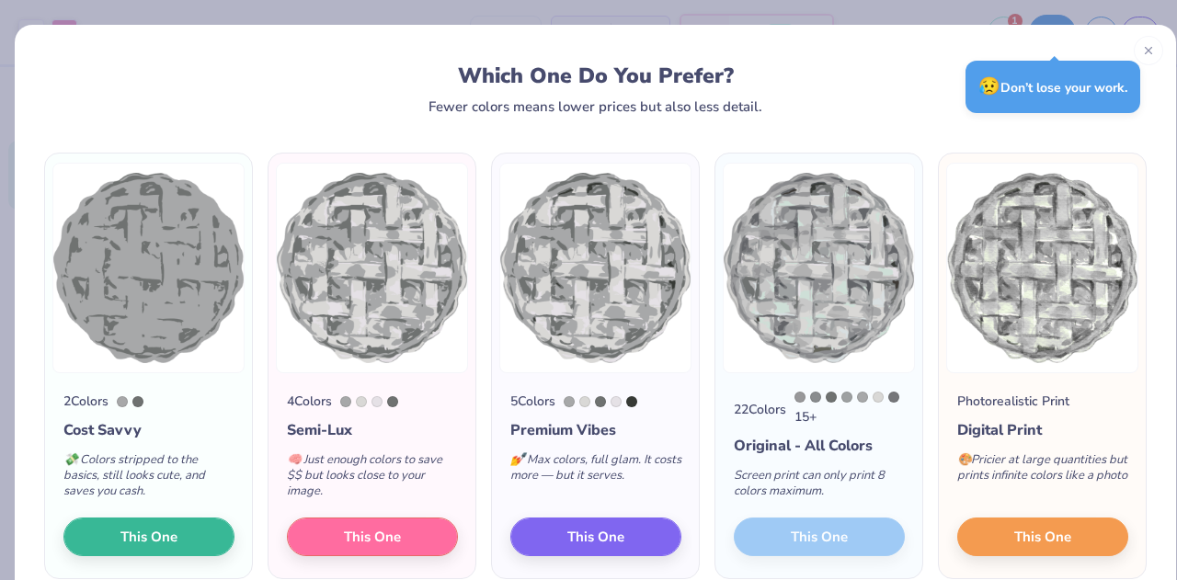
scroll to position [86, 0]
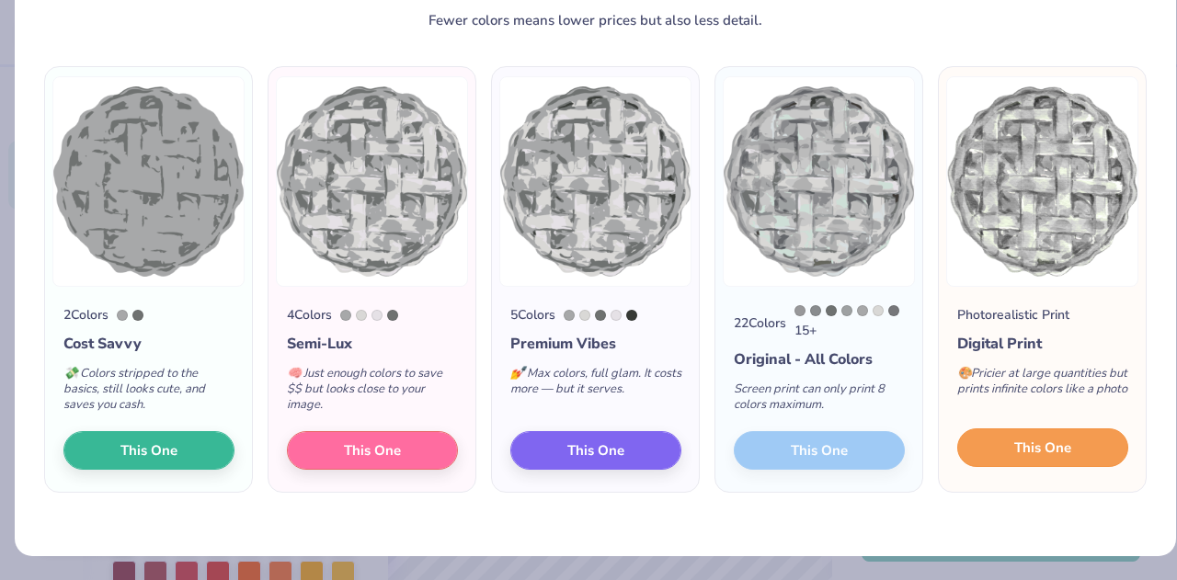
click at [1010, 461] on button "This One" at bounding box center [1042, 448] width 171 height 39
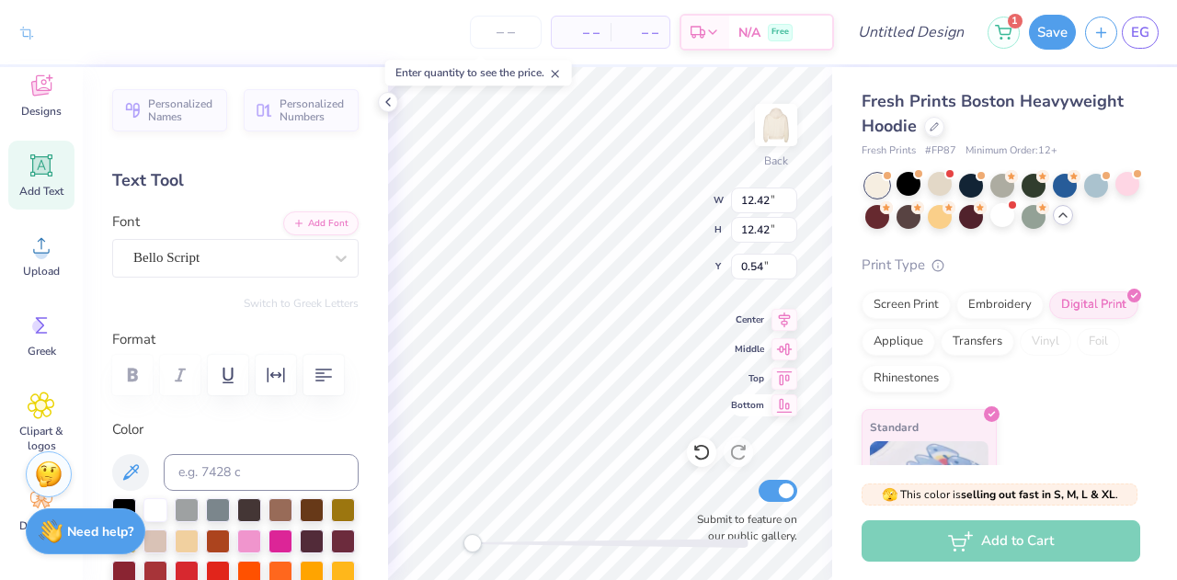
type input "3.24"
type input "1.41"
type input "5.84"
type input "7.72"
type input "7.19"
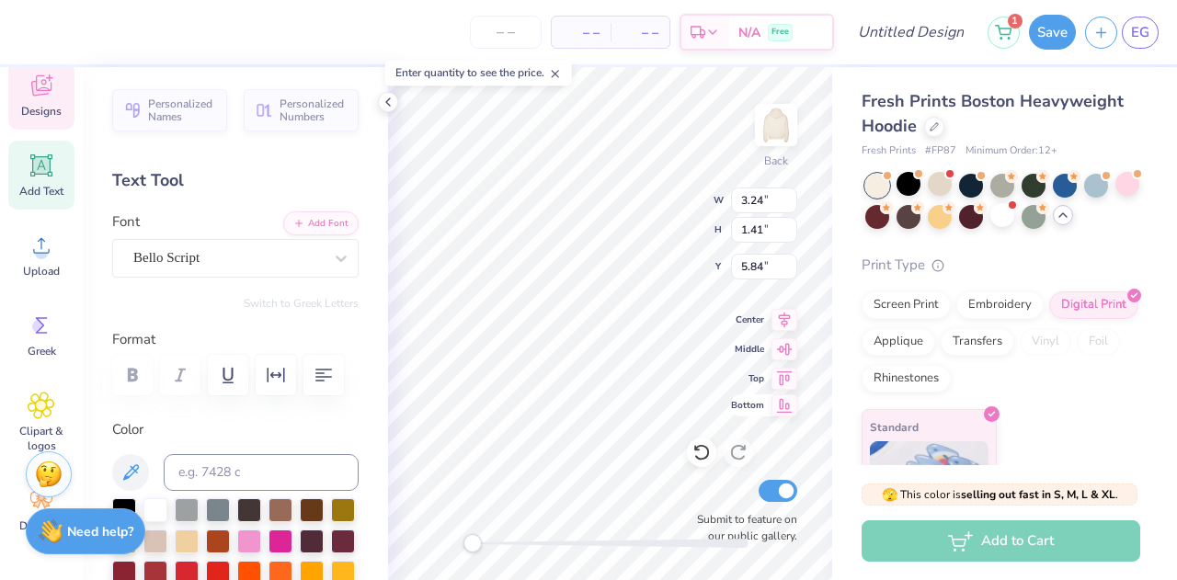
type input "3.09"
type input "7.22"
type input "4.28"
type input "1.61"
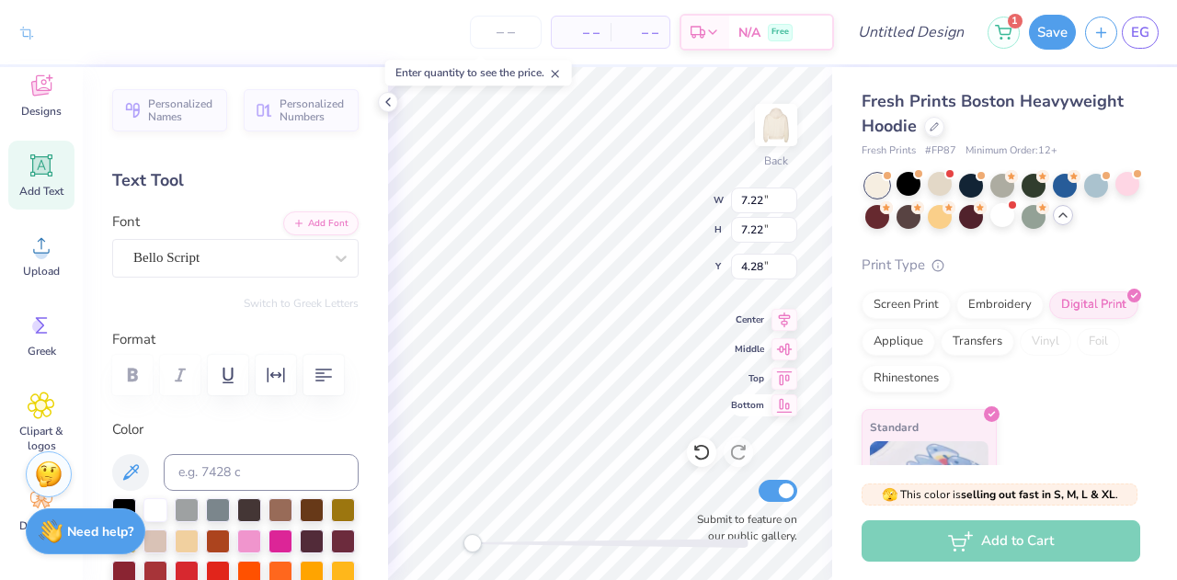
type input "1.57"
type input "4.53"
type input "2.38"
type input "1.71"
type input "7.44"
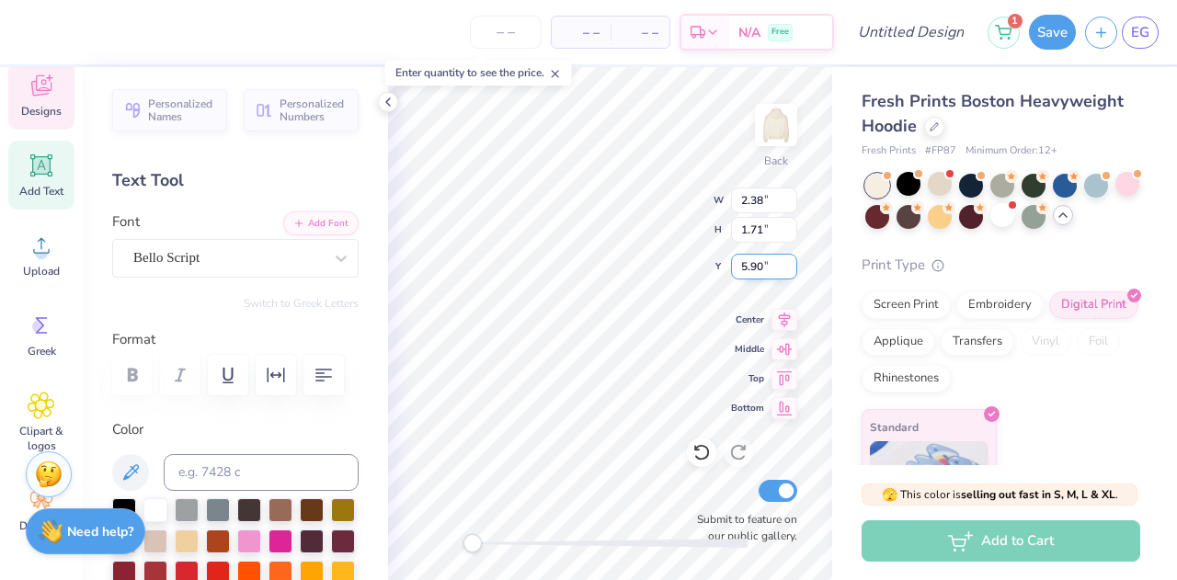
type input "3.24"
type input "1.41"
type input "8.29"
type input "2.38"
type input "1.71"
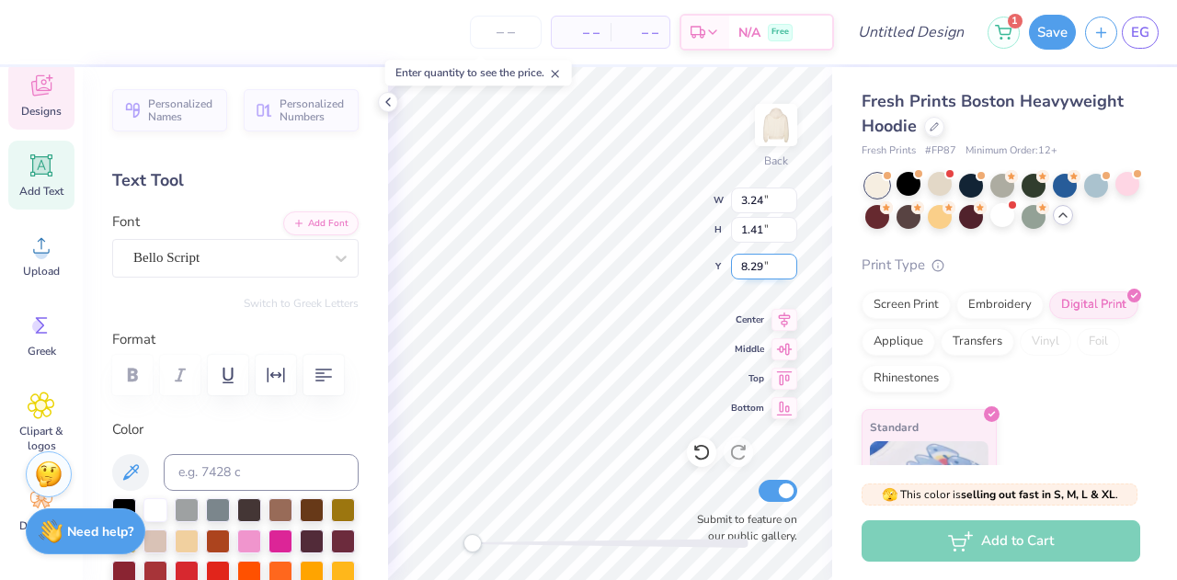
type input "10.70"
type input "7.22"
type input "5.78"
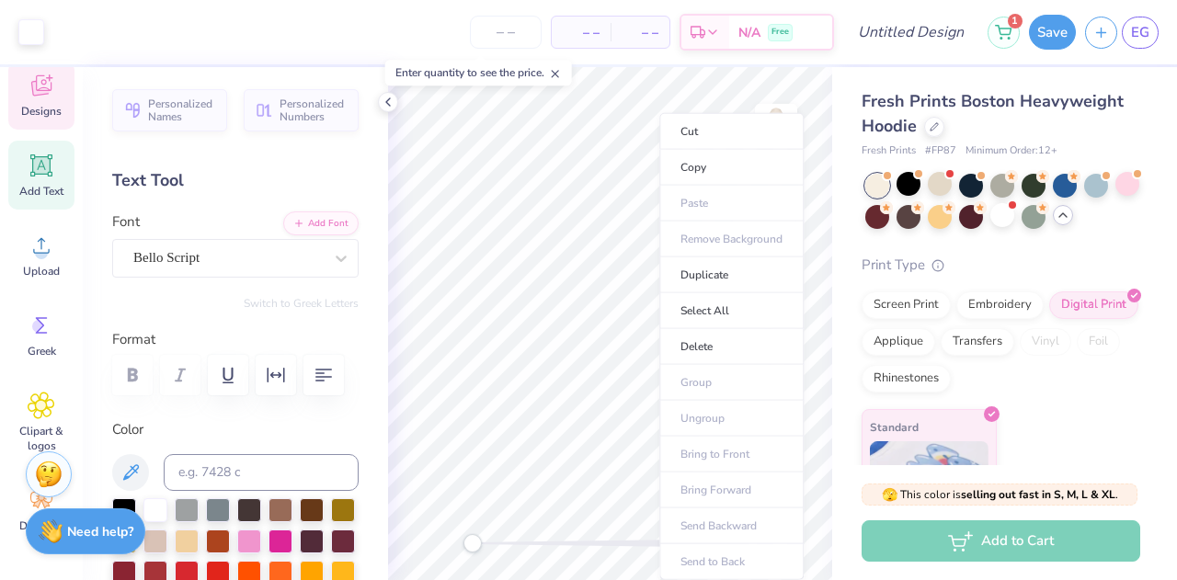
click at [666, 216] on body "Art colors – – Per Item – – Total Est. Delivery N/A Free Design Title 1 Save EG…" at bounding box center [588, 290] width 1177 height 580
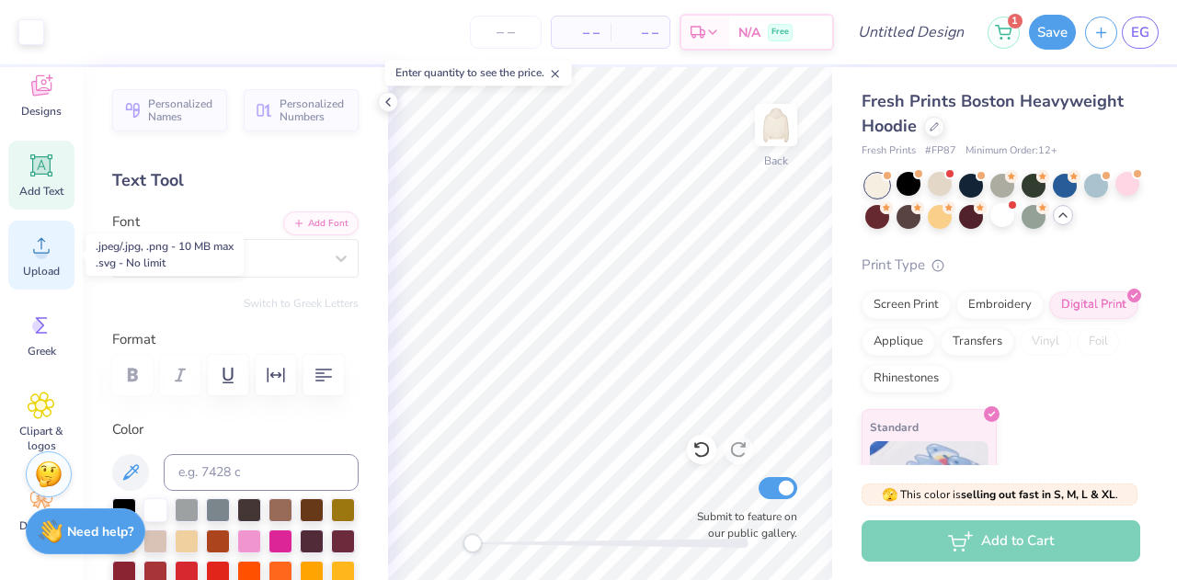
click at [33, 262] on div "Upload" at bounding box center [41, 255] width 66 height 69
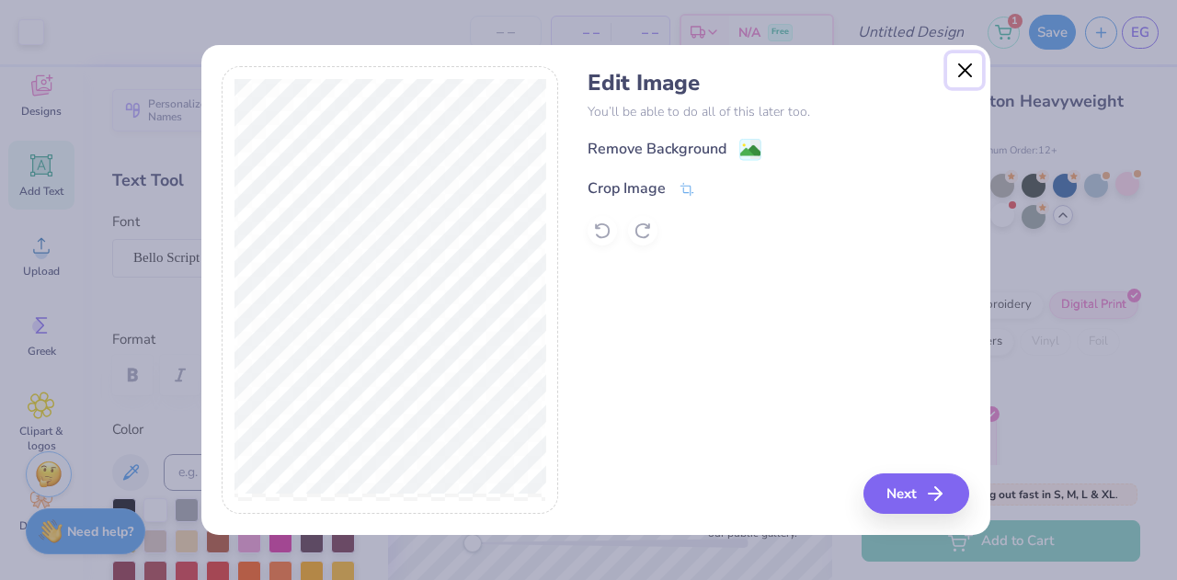
click at [973, 75] on button "Close" at bounding box center [964, 70] width 35 height 35
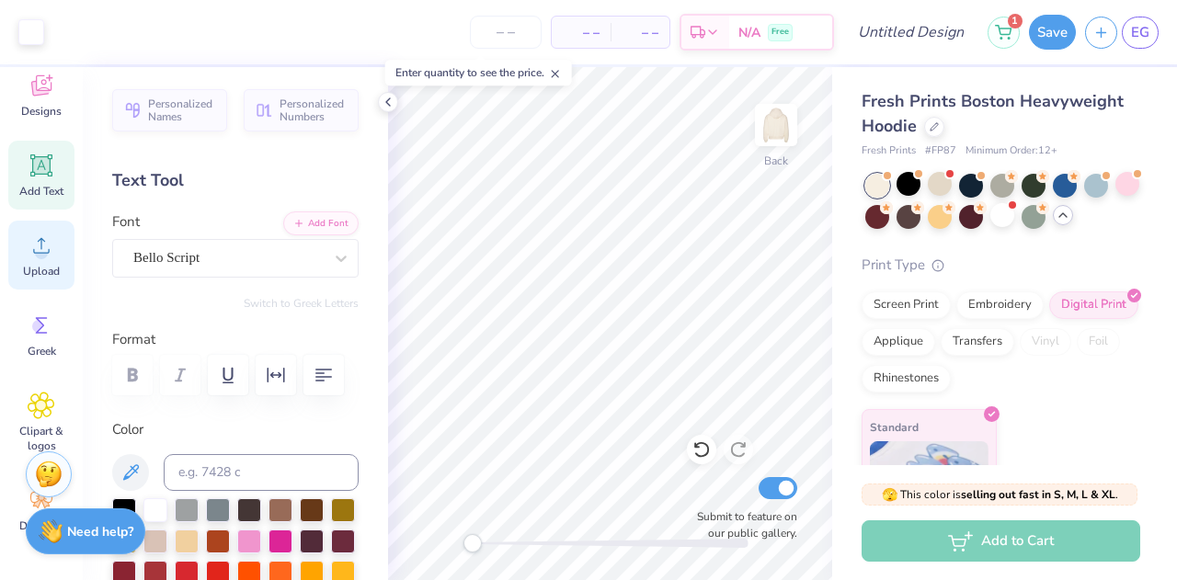
click at [53, 269] on span "Upload" at bounding box center [41, 271] width 37 height 15
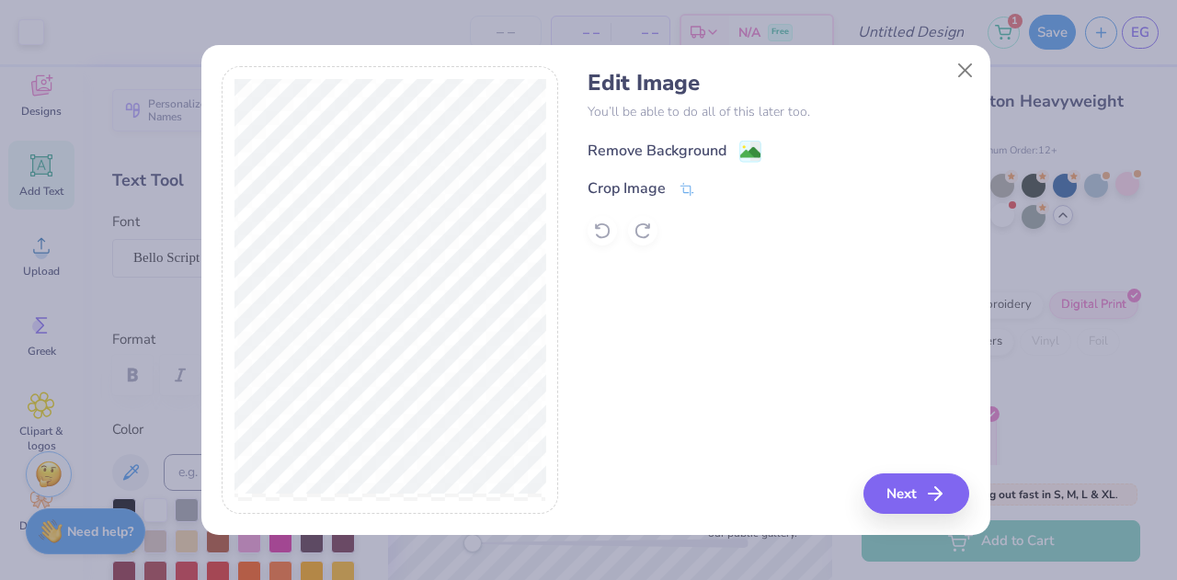
click at [751, 147] on image at bounding box center [750, 153] width 20 height 20
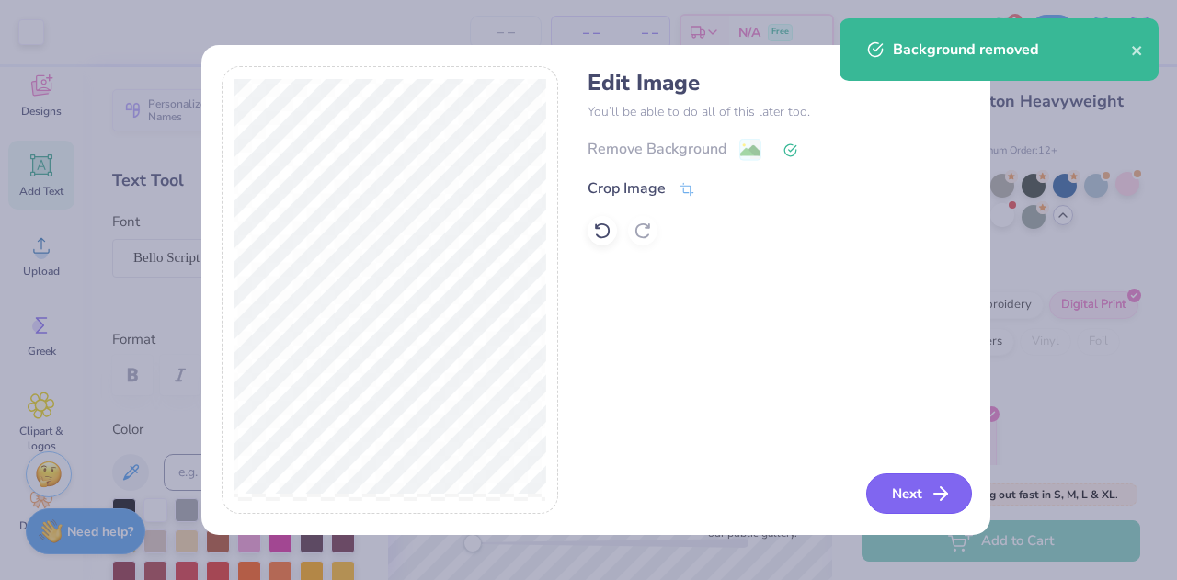
click at [931, 492] on icon "button" at bounding box center [941, 494] width 22 height 22
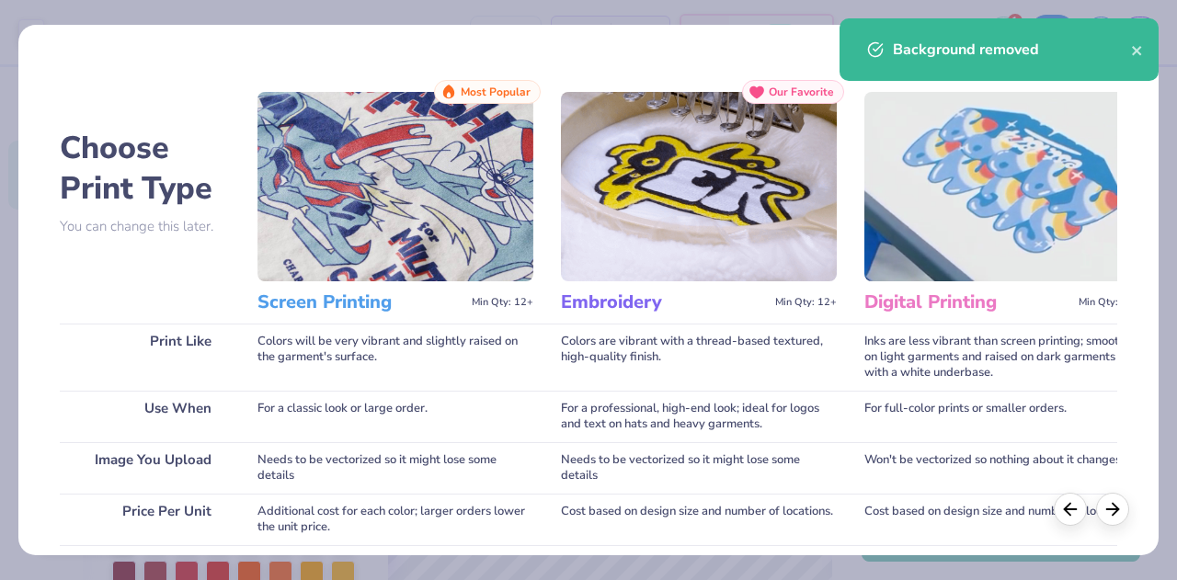
scroll to position [335, 0]
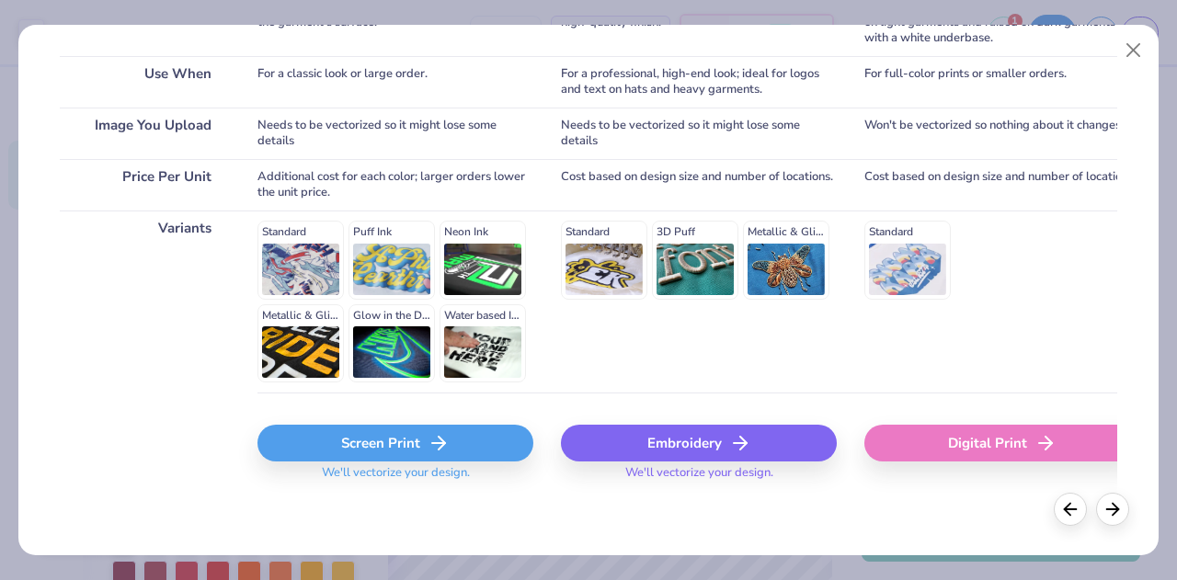
click at [412, 443] on div "Screen Print" at bounding box center [396, 443] width 276 height 37
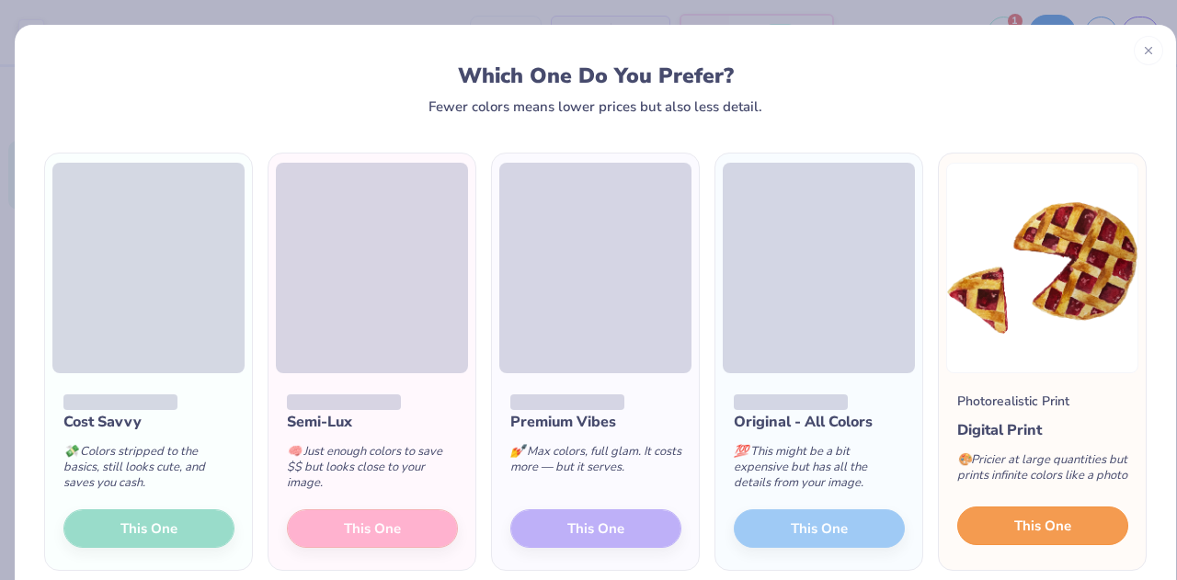
click at [1038, 537] on span "This One" at bounding box center [1043, 526] width 57 height 21
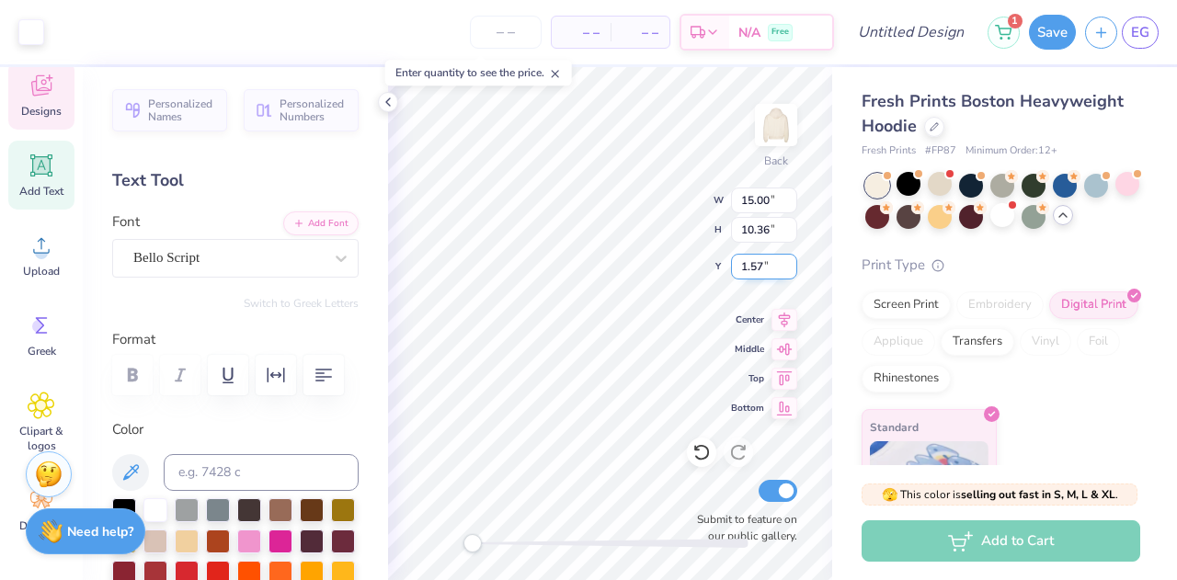
type input "7.72"
type input "7.19"
type input "3.00"
type input "12.69"
type input "8.76"
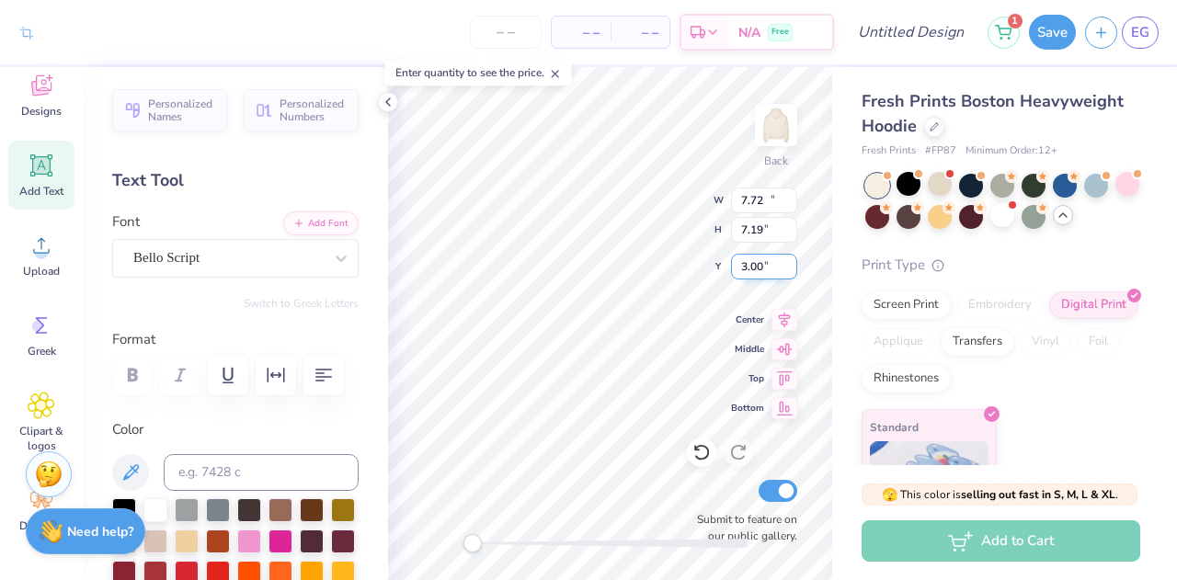
type input "3.16"
type input "3.24"
type input "1.41"
type input "6.75"
type input "2.38"
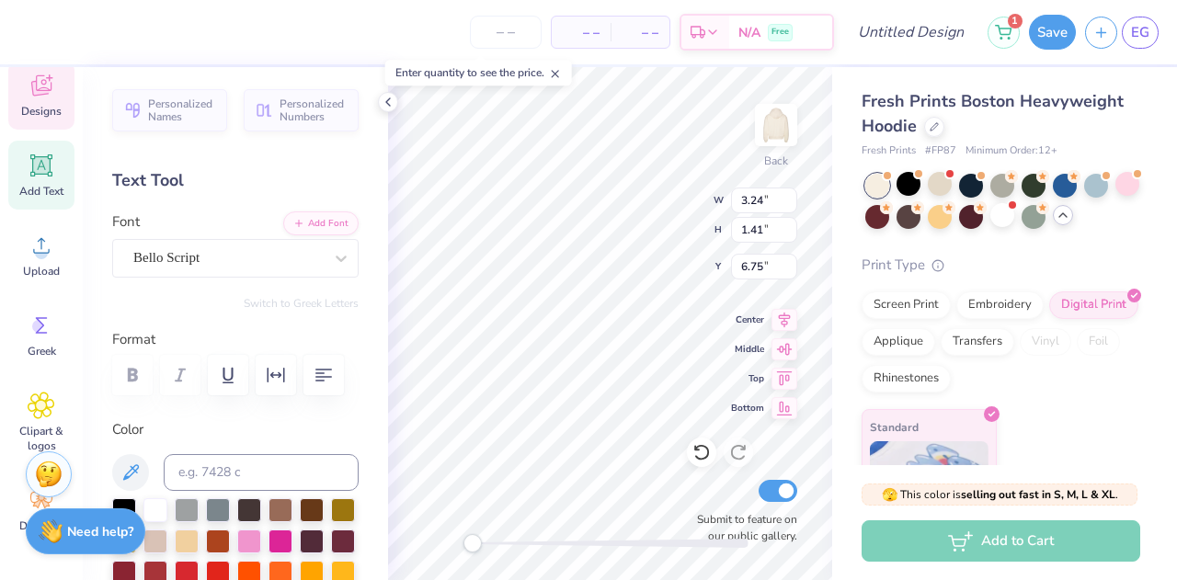
type input "1.71"
type input "8.54"
type input "6.92"
type input "4.78"
type input "1.40"
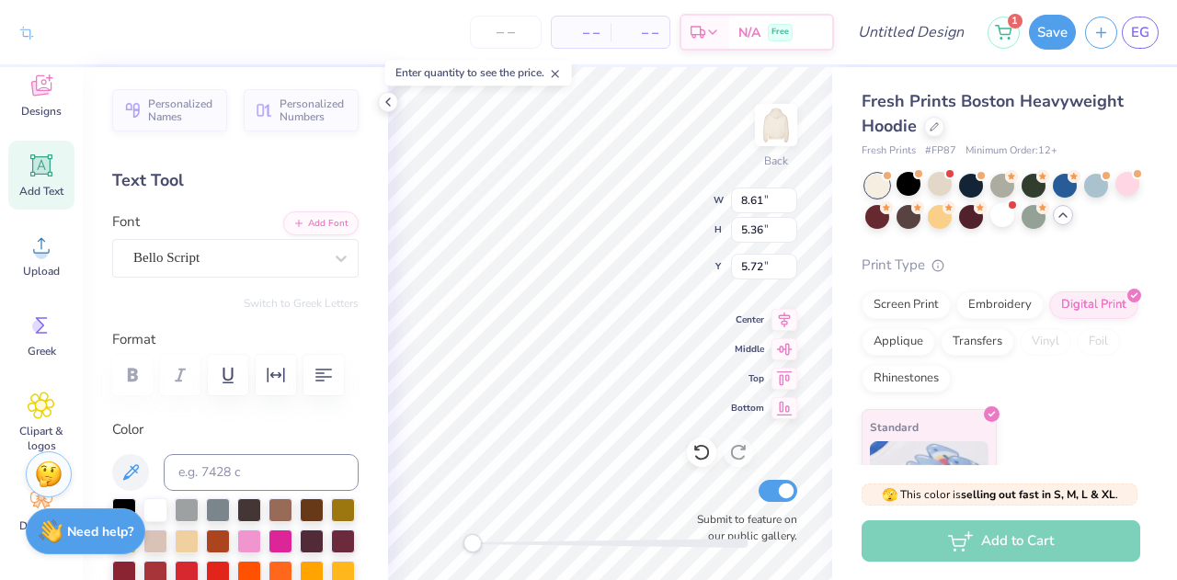
type input "3.24"
type input "1.41"
type input "8.54"
type input "1.61"
type input "1.57"
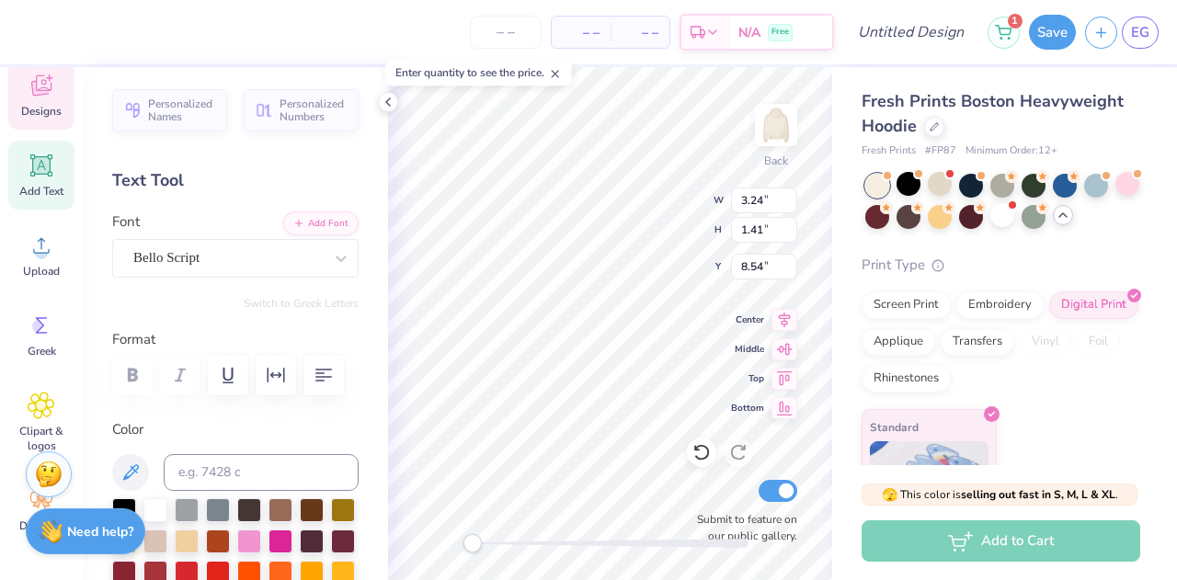
type input "6.75"
type input "3.24"
type input "1.41"
type input "8.54"
type input "2.38"
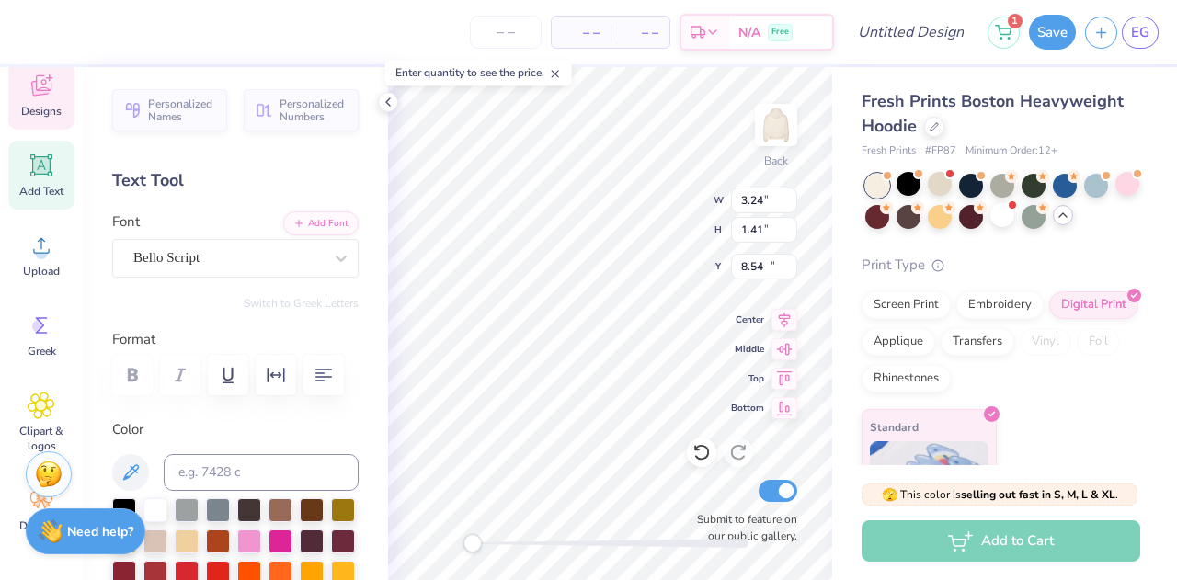
type input "1.71"
type input "10.37"
type input "3.24"
type input "1.41"
type input "4.45"
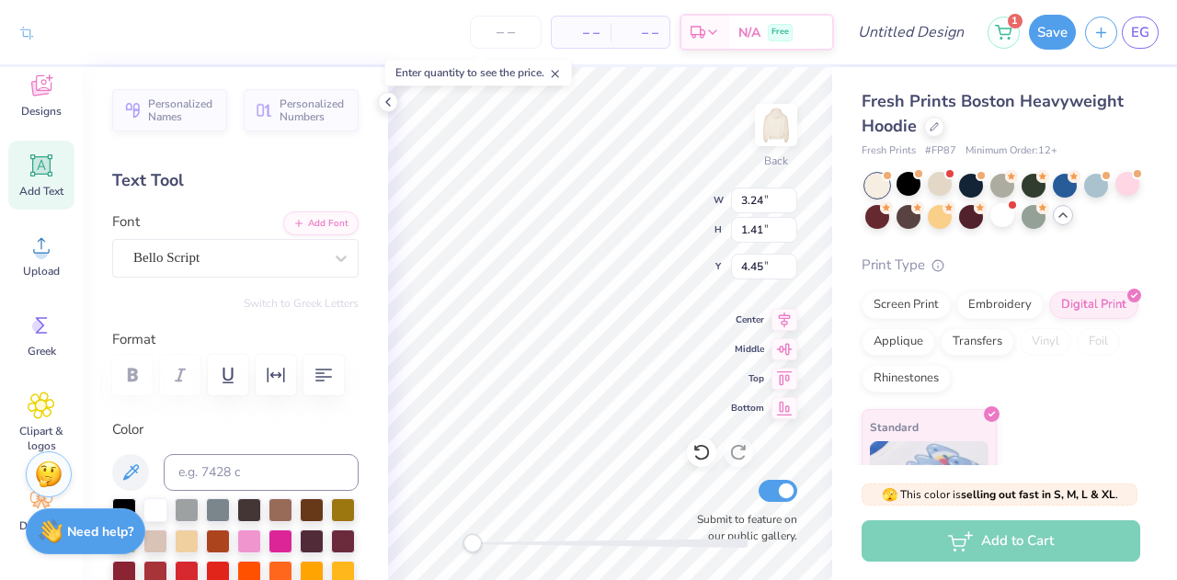
type input "8.61"
type input "5.36"
type input "5.86"
type input "2.38"
type input "1.71"
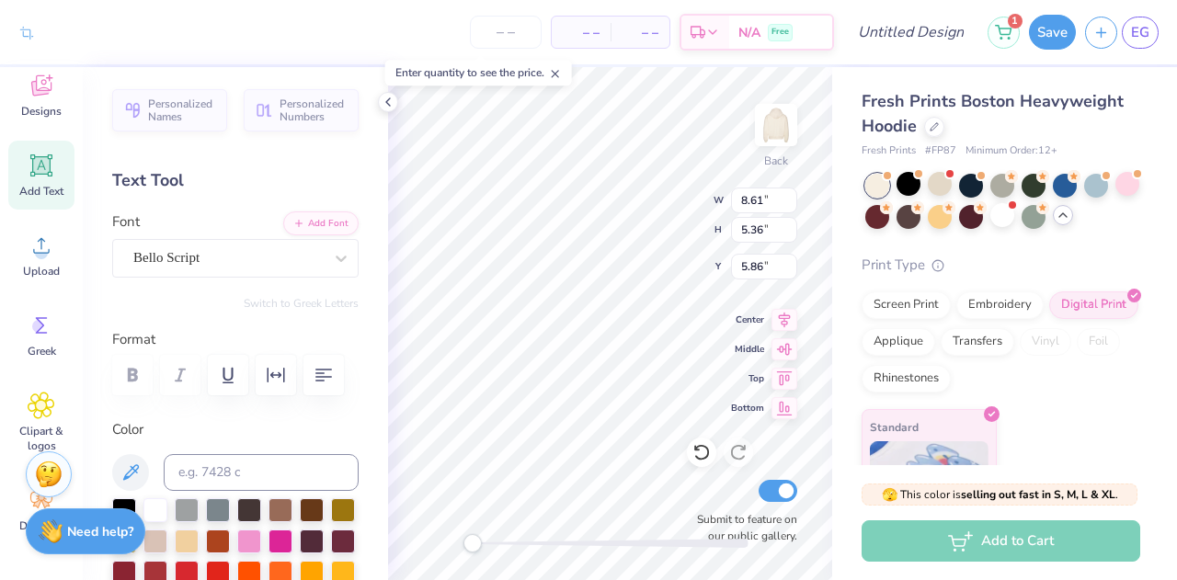
type input "5.90"
click at [656, 207] on div "Back W 6.86 6.86 " H 4.27 4.27 " Y 8.02 8.02 " Center Middle Top Bottom Submit …" at bounding box center [610, 323] width 444 height 513
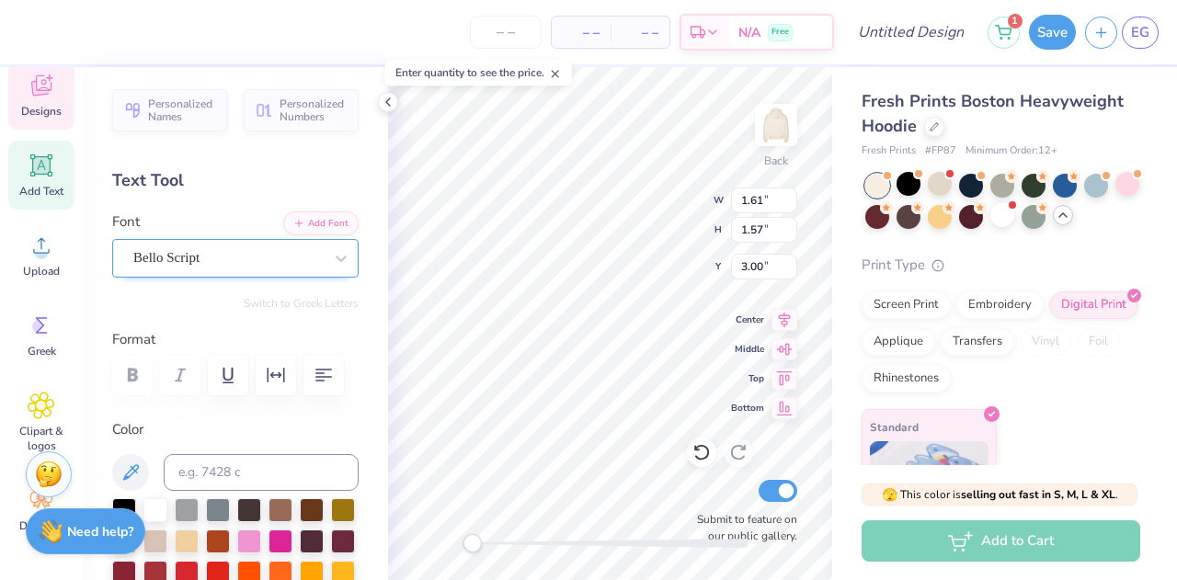
click at [190, 247] on div "Bello Script" at bounding box center [228, 258] width 193 height 29
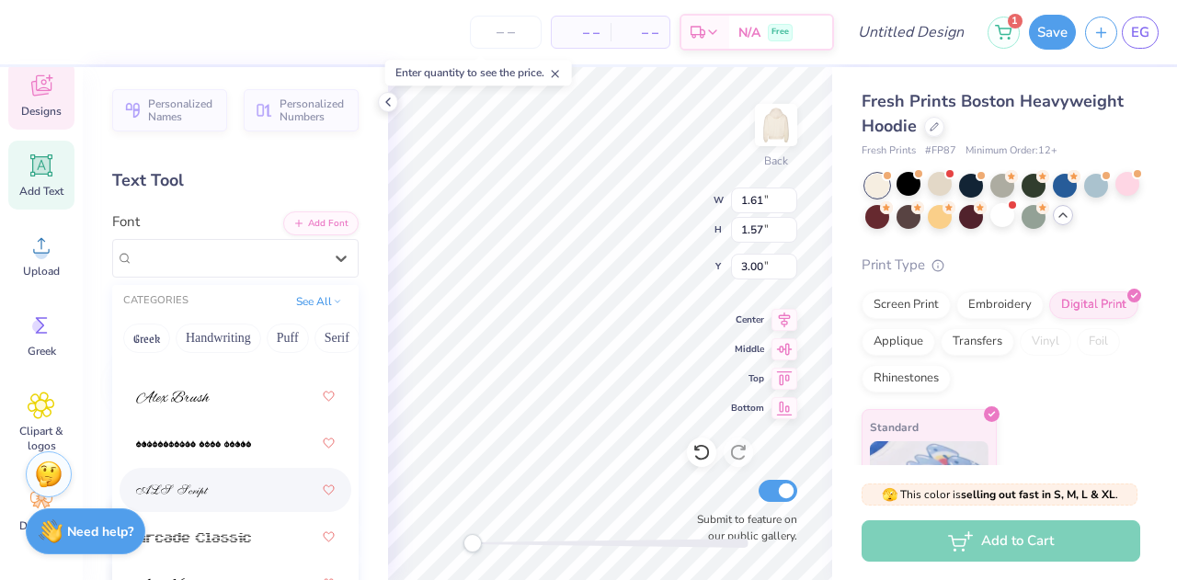
scroll to position [684, 0]
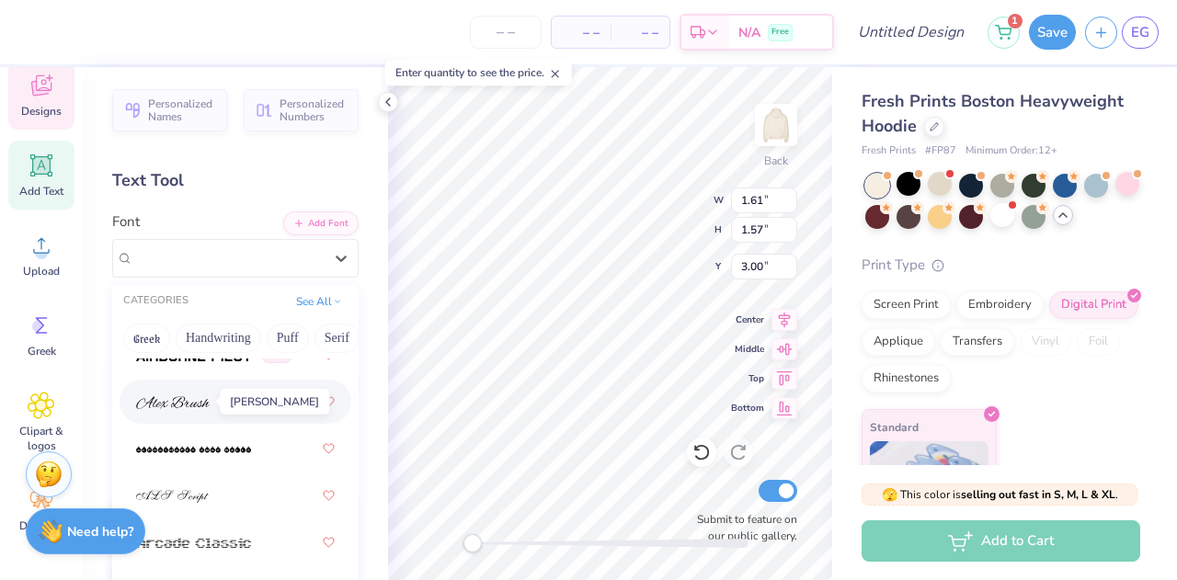
click at [189, 396] on img at bounding box center [173, 402] width 74 height 13
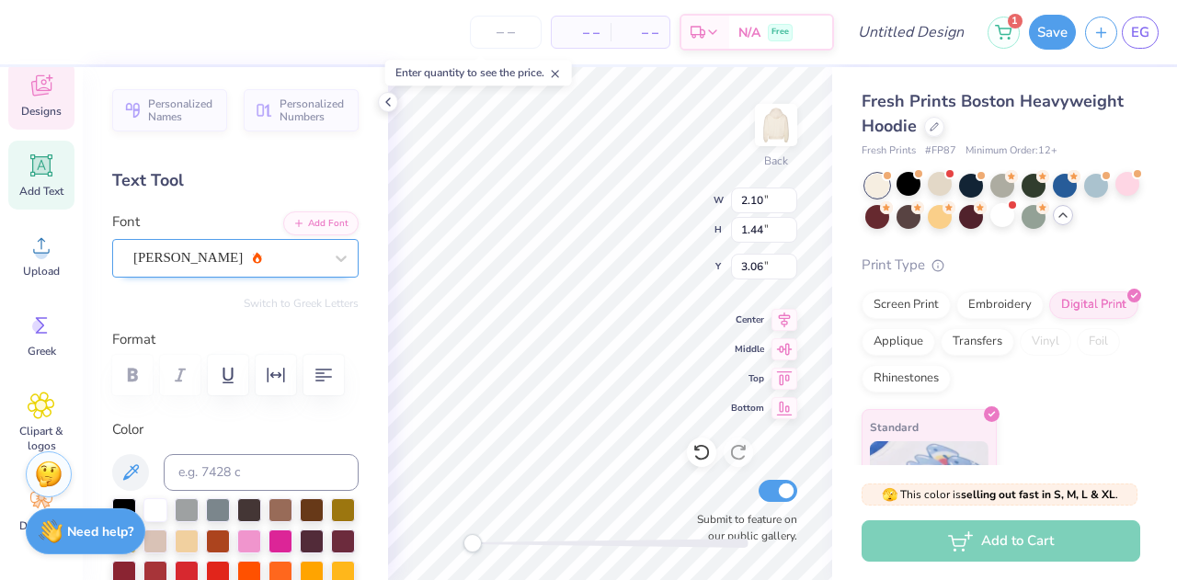
click at [247, 257] on div "Alex Brush" at bounding box center [228, 258] width 193 height 29
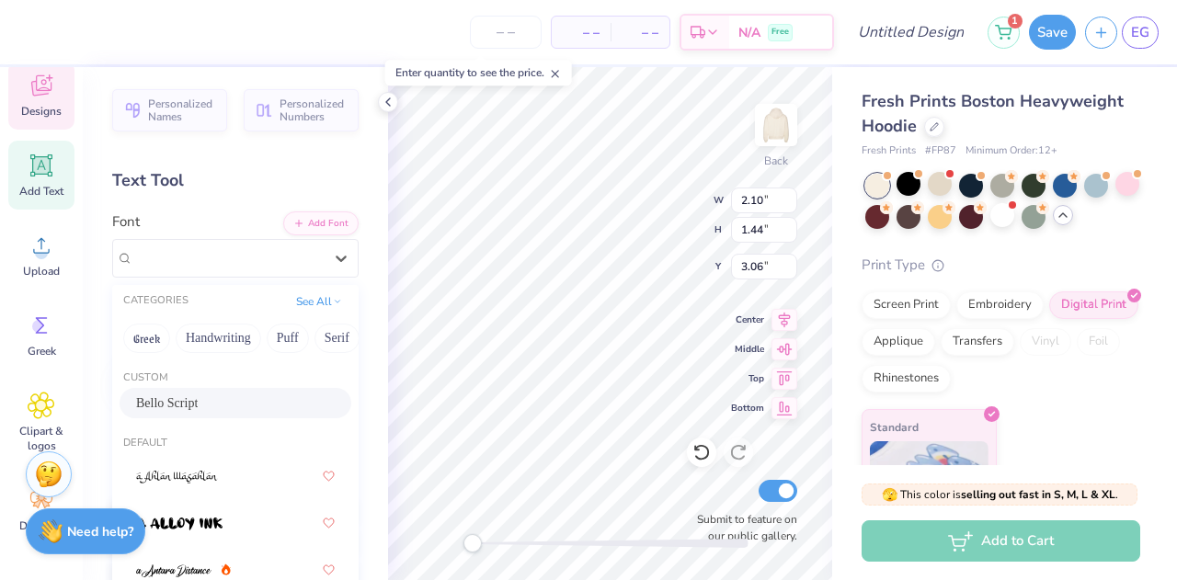
click at [230, 406] on div "Bello Script" at bounding box center [235, 403] width 199 height 19
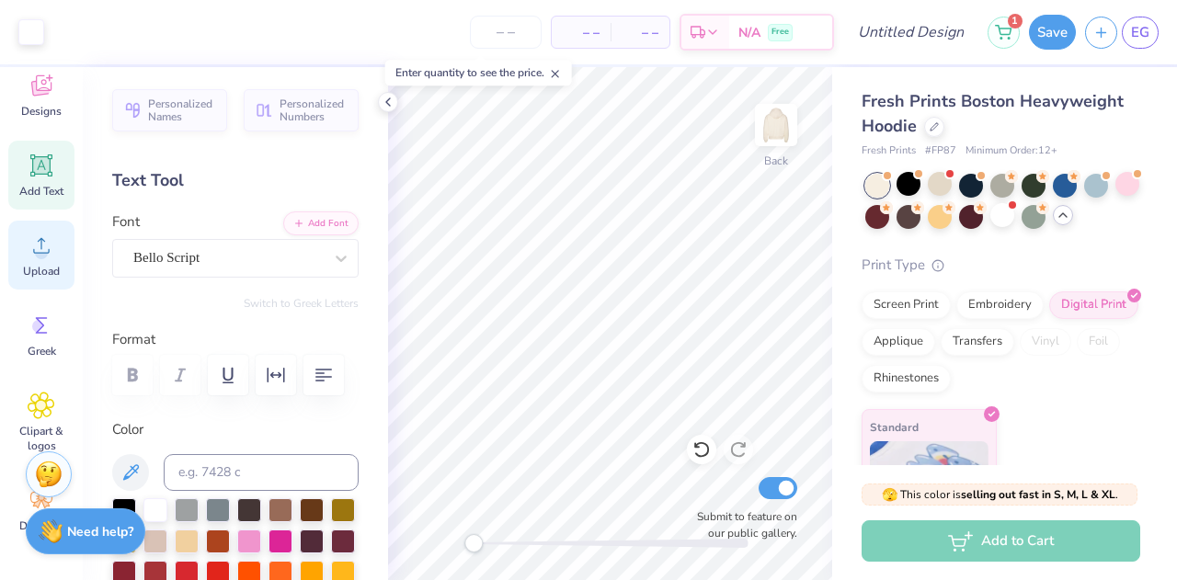
click at [28, 262] on div "Upload" at bounding box center [41, 255] width 66 height 69
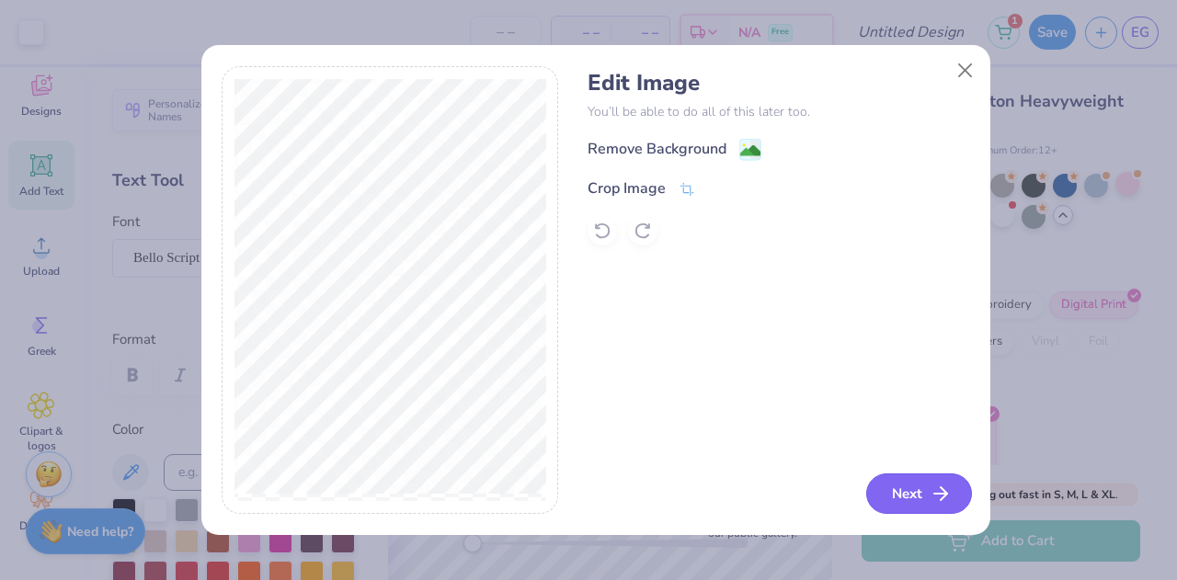
click at [891, 508] on button "Next" at bounding box center [919, 494] width 106 height 40
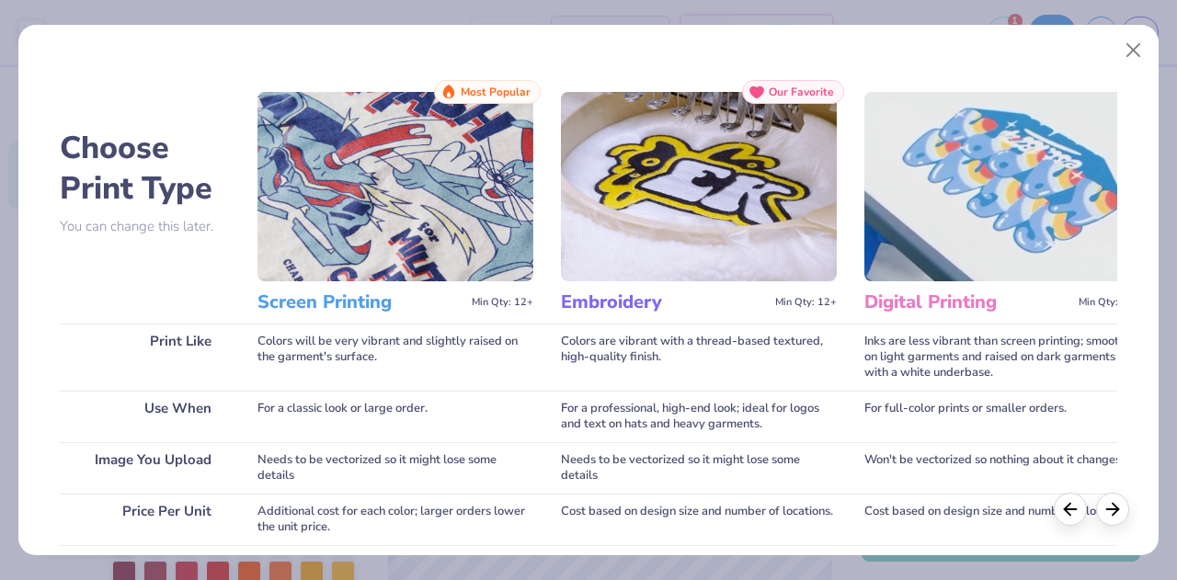
scroll to position [335, 0]
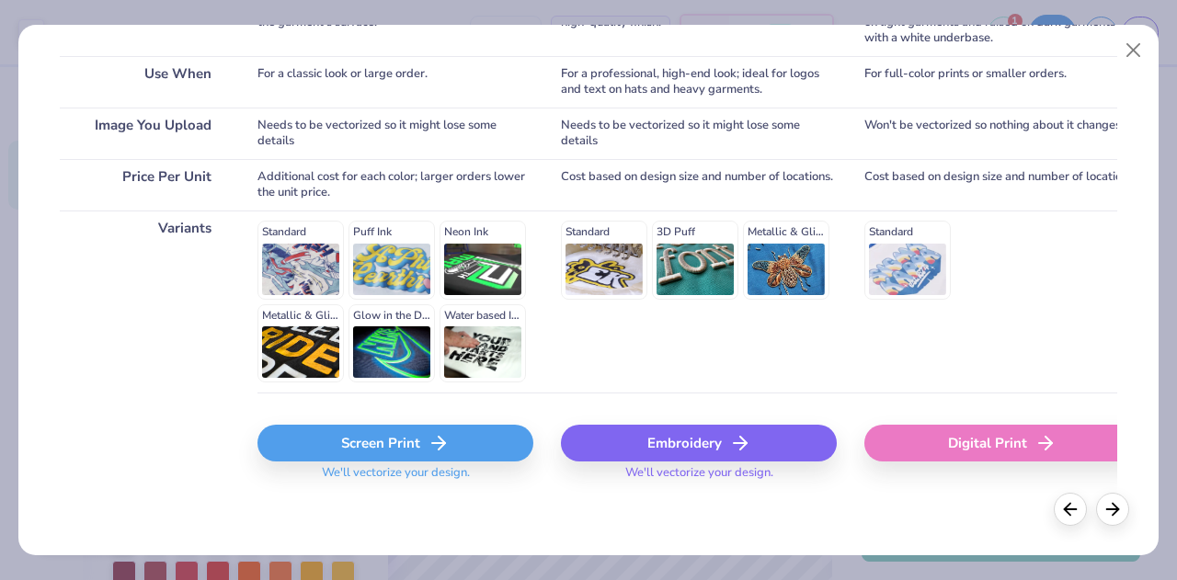
click at [443, 454] on div "Screen Print" at bounding box center [396, 443] width 276 height 37
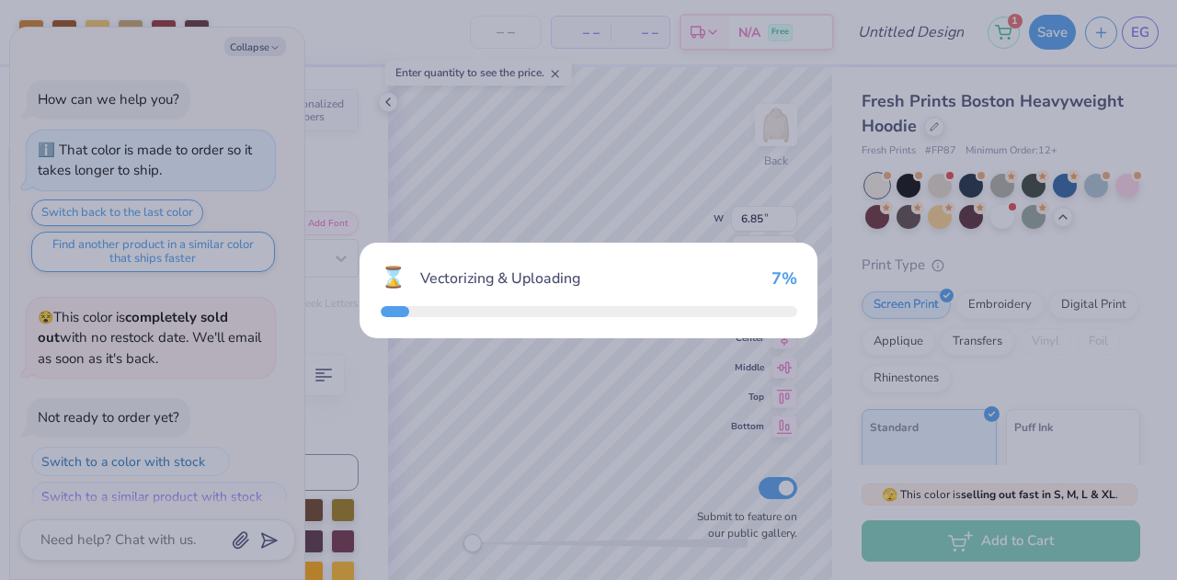
scroll to position [1233, 0]
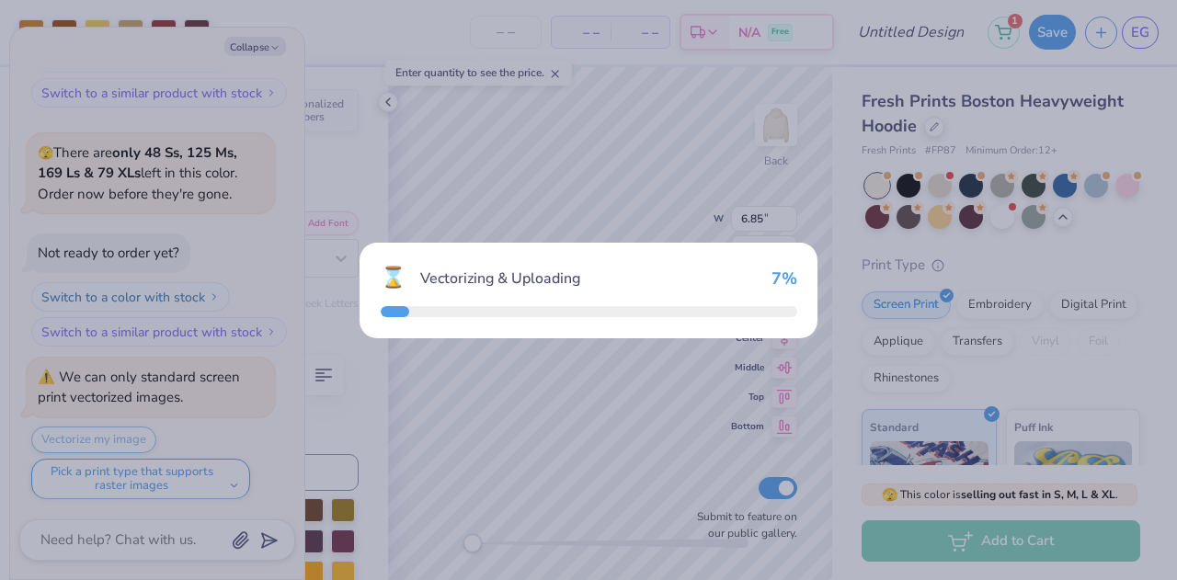
type textarea "x"
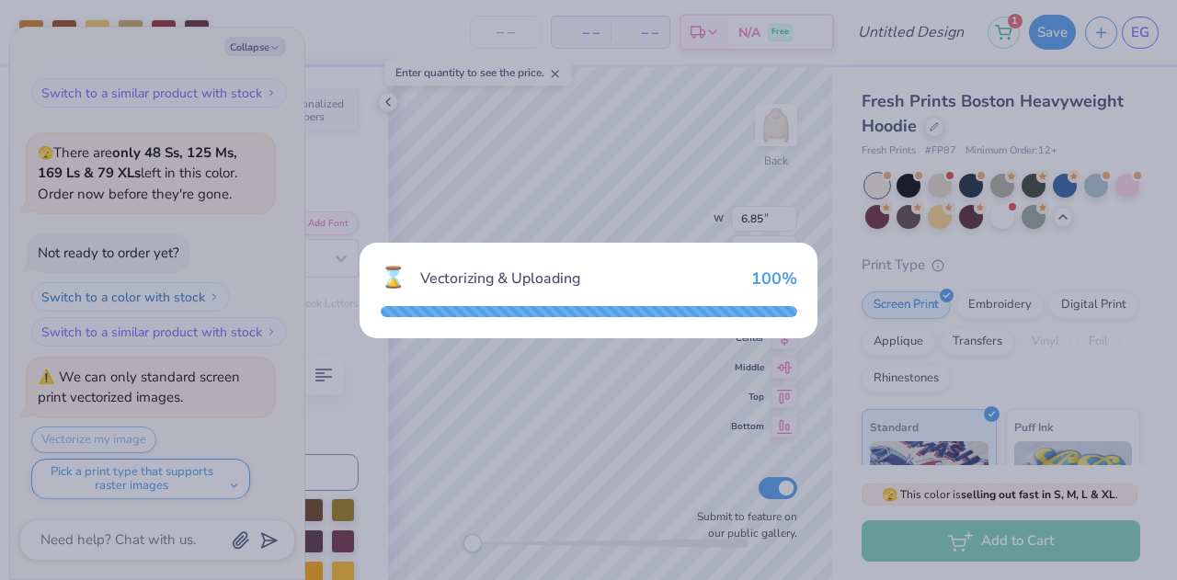
click at [740, 309] on div at bounding box center [589, 311] width 417 height 11
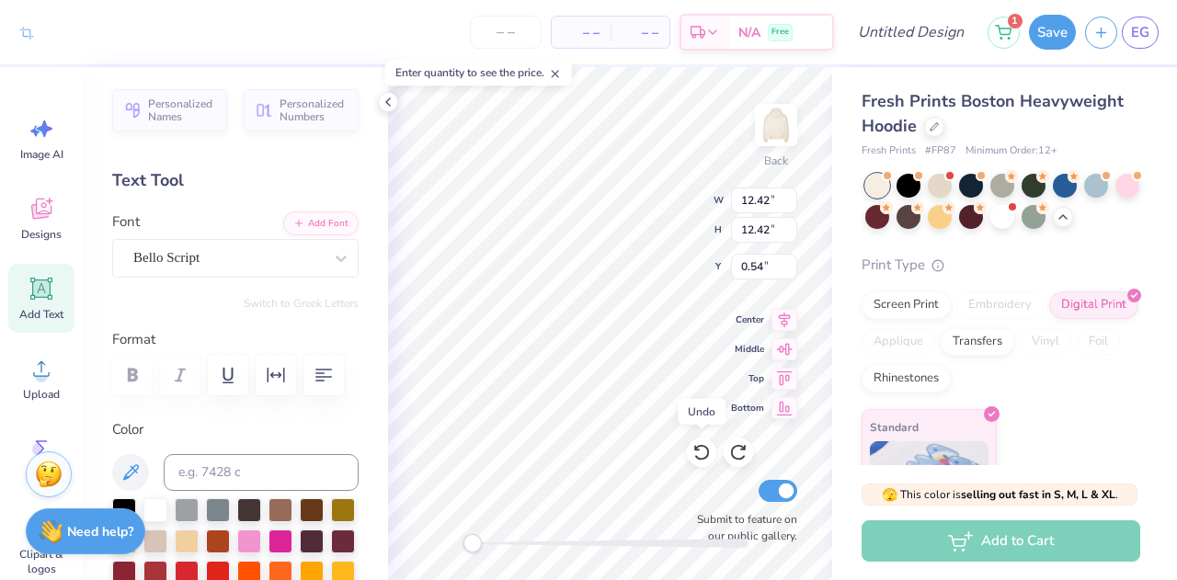
scroll to position [123, 0]
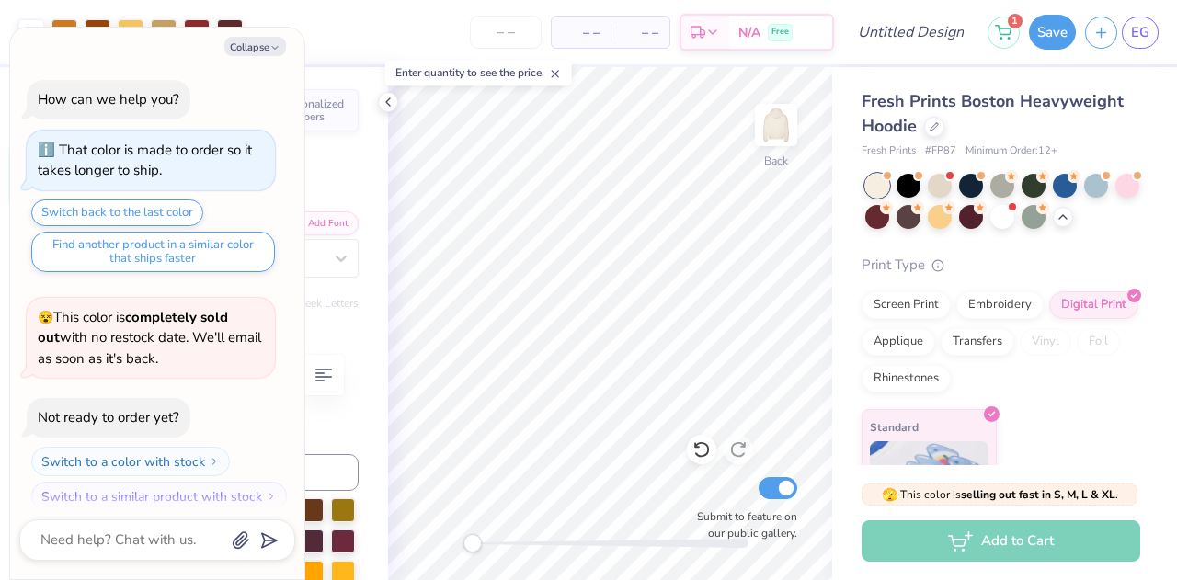
type textarea "x"
